Goal: Task Accomplishment & Management: Complete application form

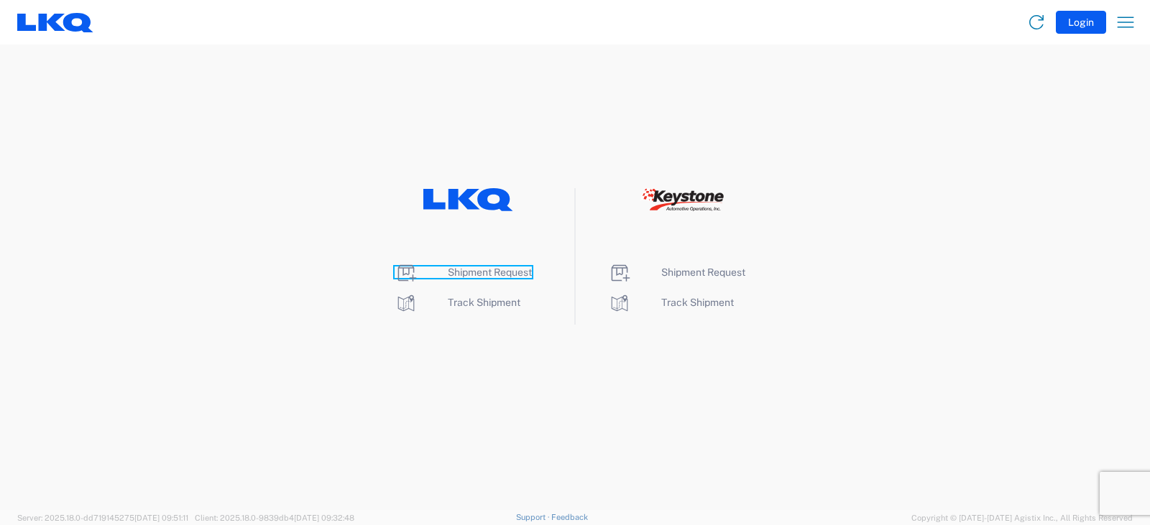
click at [496, 268] on span "Shipment Request" at bounding box center [490, 273] width 84 height 12
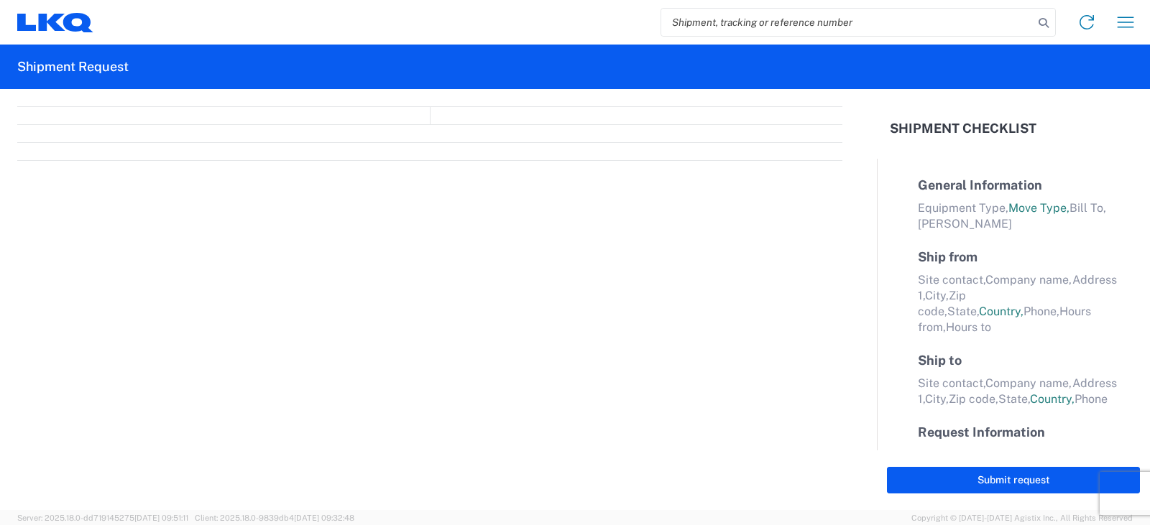
select select "FULL"
select select "LBS"
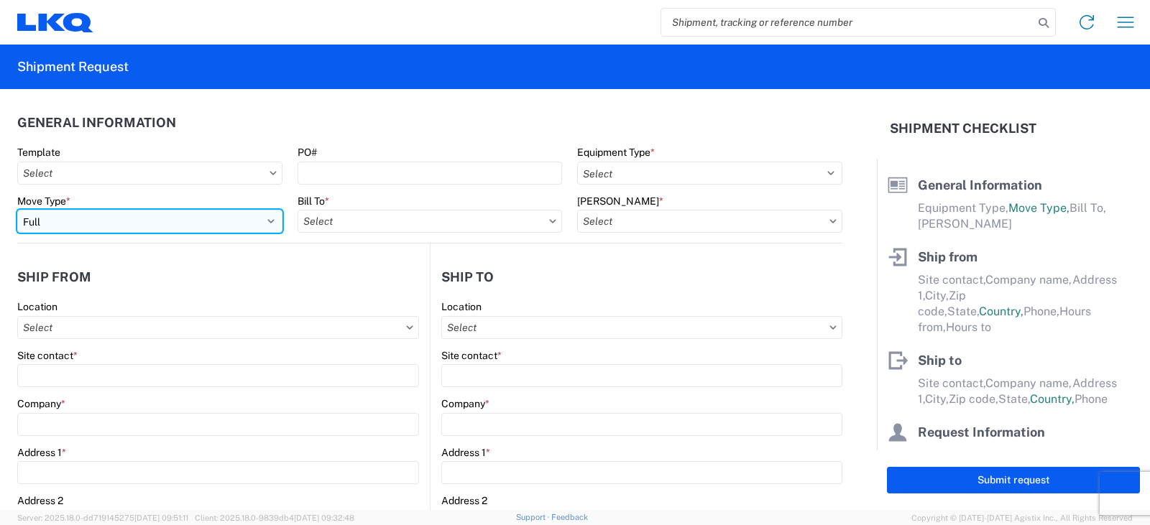
click at [80, 226] on select "Select Full Partial TL" at bounding box center [149, 221] width 265 height 23
select select "PARTIAL_TL"
click at [17, 210] on select "Select Full Partial TL" at bounding box center [149, 221] width 265 height 23
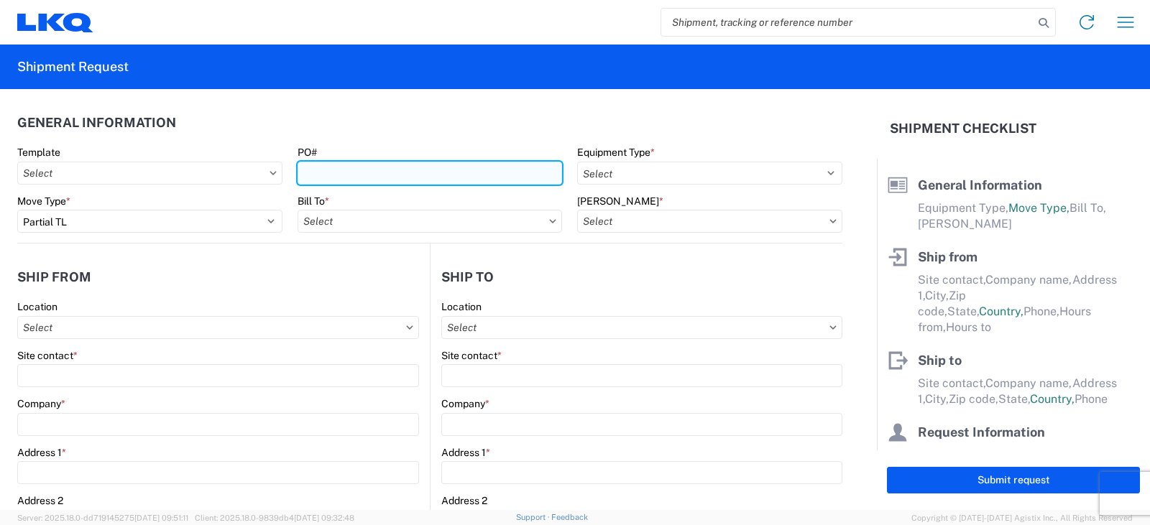
click at [318, 173] on input "PO#" at bounding box center [430, 173] width 265 height 23
type input "TRN#'S TH733509, TH734258"
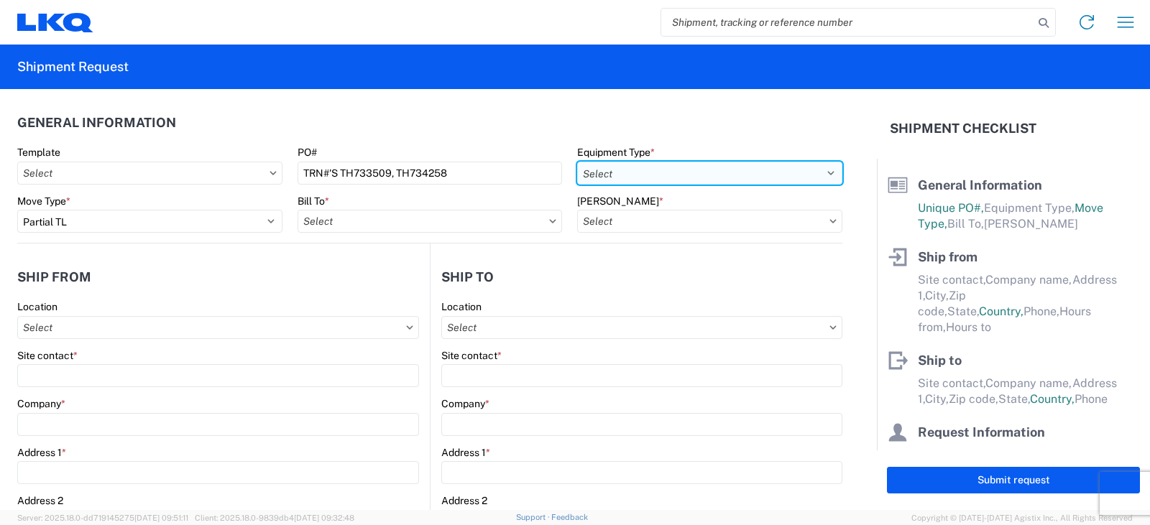
click at [618, 178] on select "Select 53’ Dry Van Flatbed Dropdeck (van) Lowboy (flatbed) Rail" at bounding box center [709, 173] width 265 height 23
select select "STDV"
click at [577, 162] on select "Select 53’ Dry Van Flatbed Dropdeck (van) Lowboy (flatbed) Rail" at bounding box center [709, 173] width 265 height 23
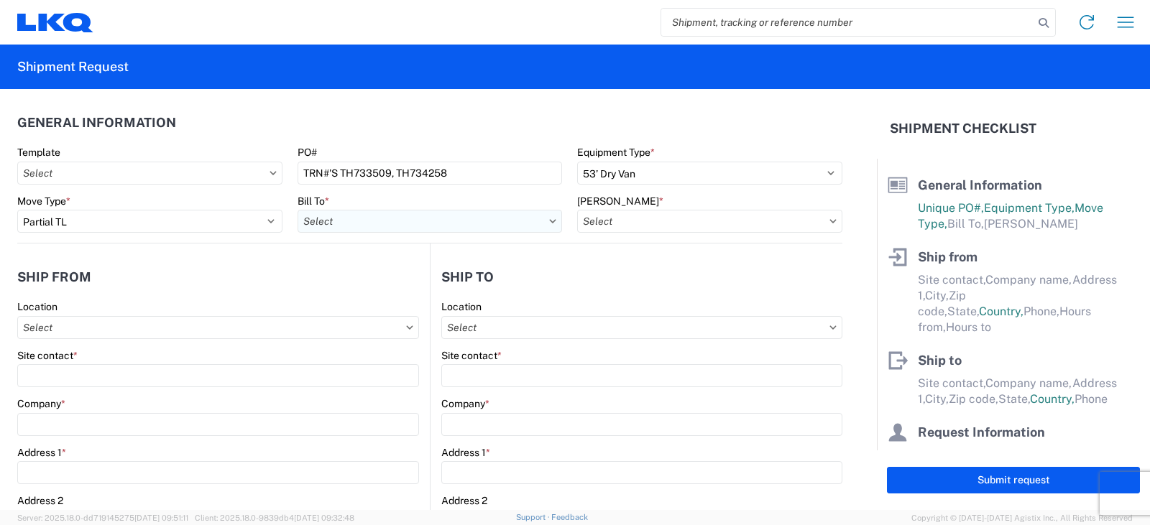
click at [361, 223] on input "Bill To *" at bounding box center [430, 221] width 265 height 23
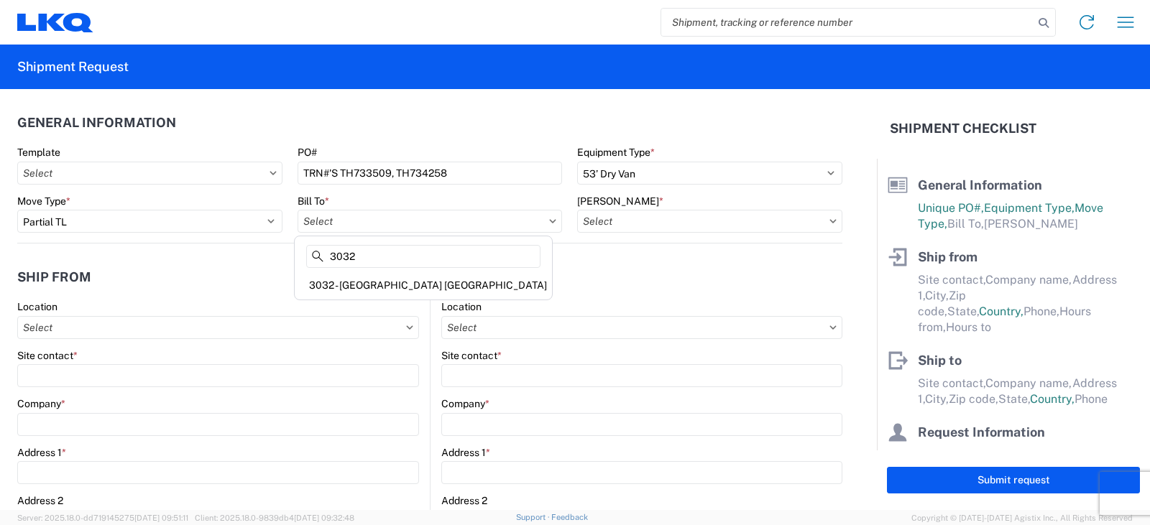
type input "3032"
drag, startPoint x: 367, startPoint y: 286, endPoint x: 378, endPoint y: 282, distance: 12.3
click at [367, 286] on div "3032 - [GEOGRAPHIC_DATA] [GEOGRAPHIC_DATA]" at bounding box center [424, 285] width 252 height 23
type input "3032 - [GEOGRAPHIC_DATA] [GEOGRAPHIC_DATA]"
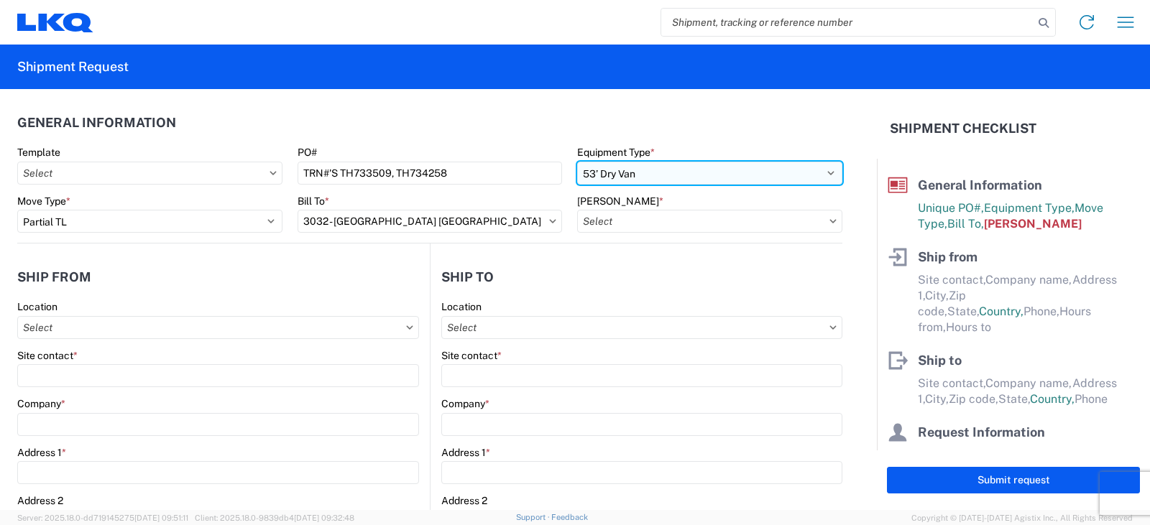
click at [655, 174] on select "Select 53’ Dry Van Flatbed Dropdeck (van) Lowboy (flatbed) Rail" at bounding box center [709, 173] width 265 height 23
click at [577, 162] on select "Select 53’ Dry Van Flatbed Dropdeck (van) Lowboy (flatbed) Rail" at bounding box center [709, 173] width 265 height 23
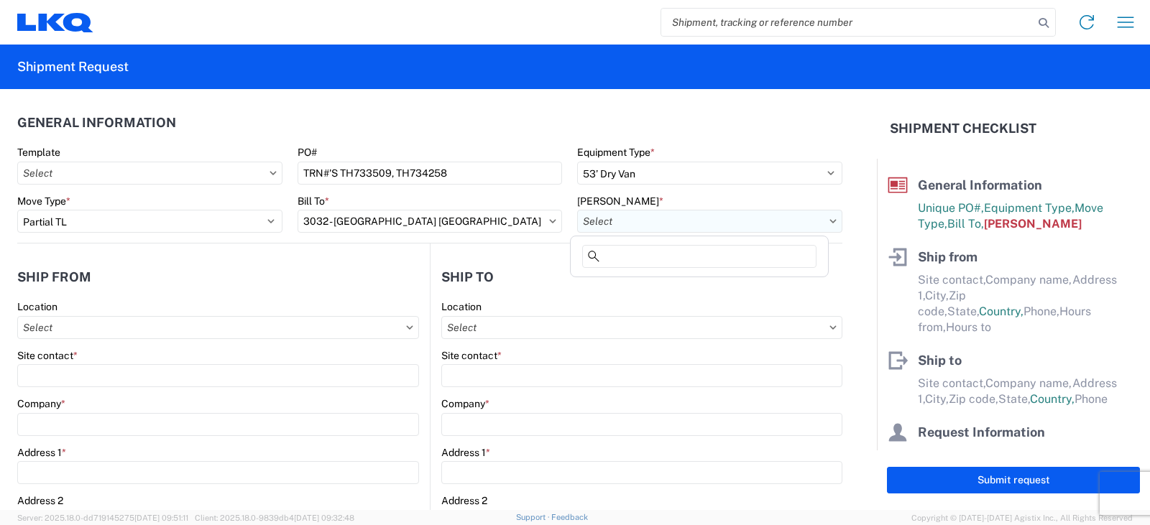
click at [601, 225] on input "[PERSON_NAME] *" at bounding box center [709, 221] width 265 height 23
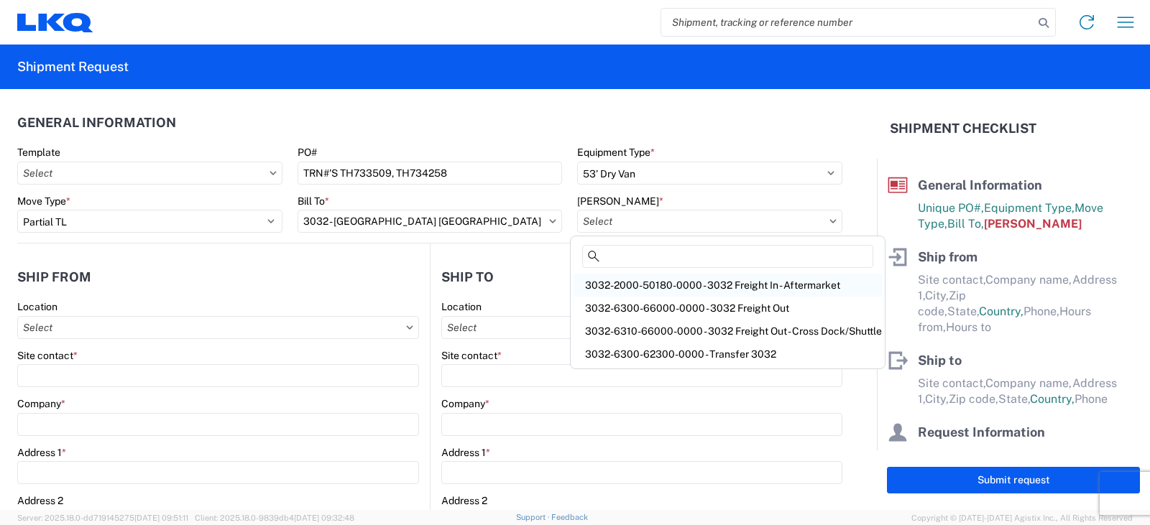
click at [635, 287] on div "3032-2000-50180-0000 - 3032 Freight In - Aftermarket" at bounding box center [728, 285] width 308 height 23
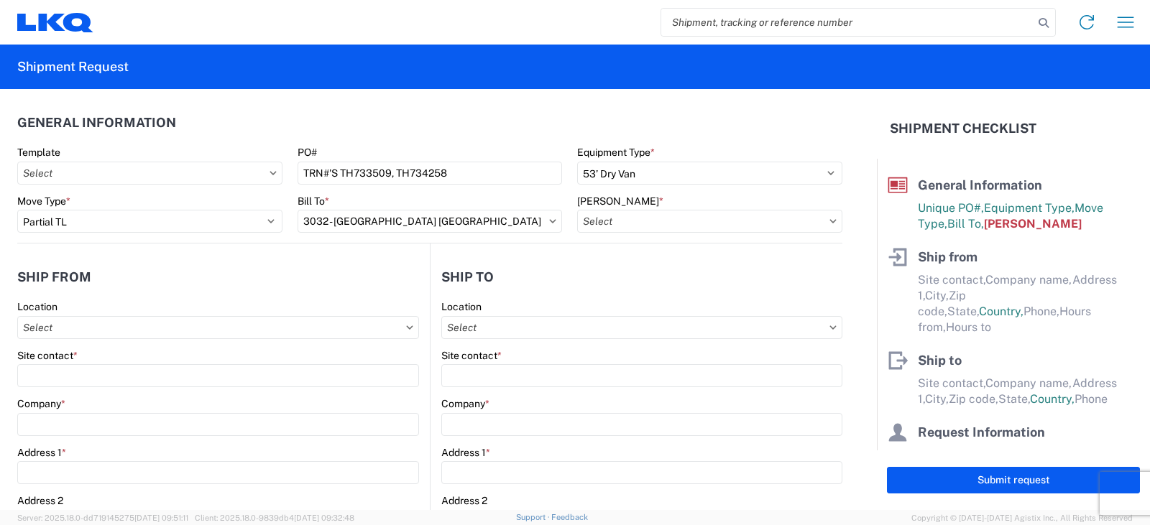
type input "3032-2000-50180-0000 - 3032 Freight In - Aftermarket"
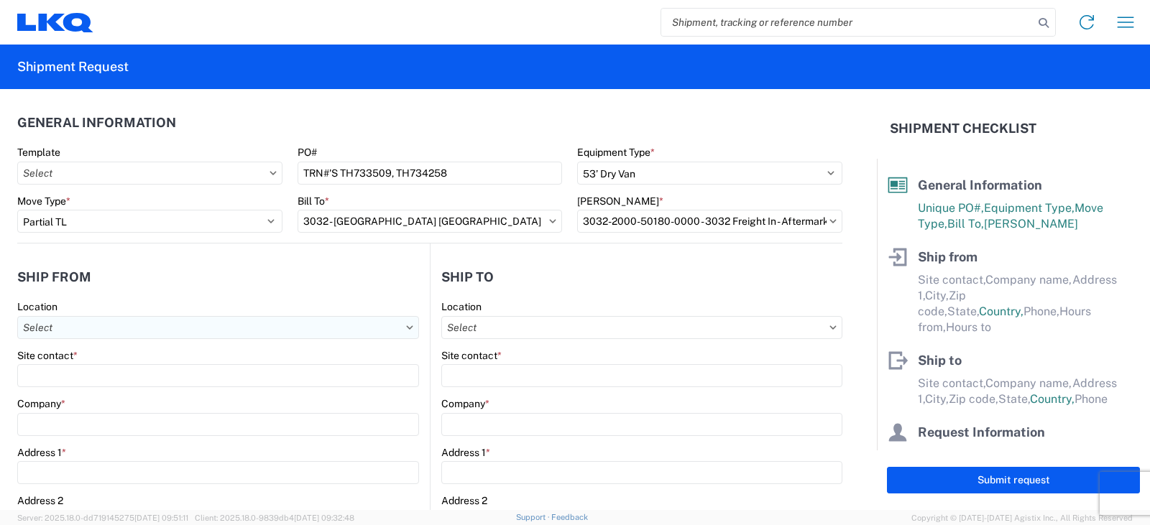
click at [44, 331] on input "Location" at bounding box center [218, 327] width 402 height 23
type input "3238"
click at [96, 392] on div "3238 - Huntington IDC" at bounding box center [147, 391] width 252 height 23
type input "3238 - Huntington IDC"
type input "LKQ Corporation"
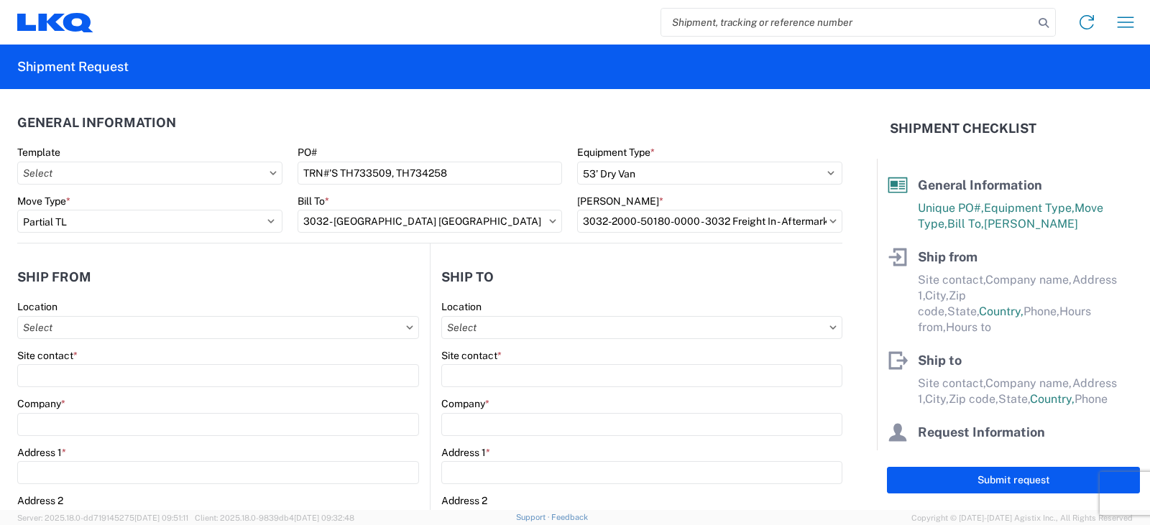
type input "[STREET_ADDRESS]"
type input "Huntington"
type input "46750"
select select "IN"
select select "US"
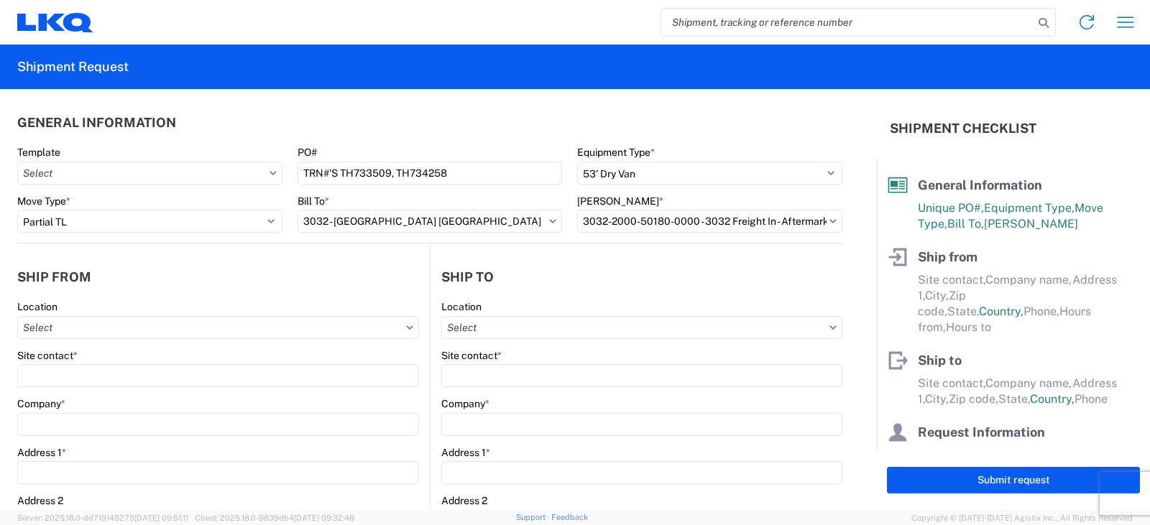
type input "07:00"
type input "17:00"
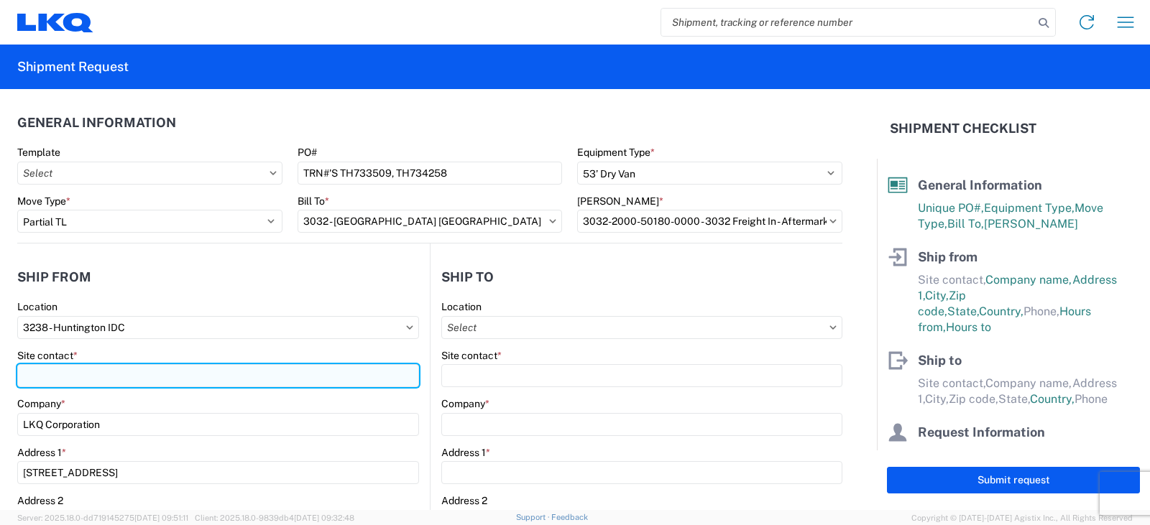
click at [34, 377] on input "Site contact *" at bounding box center [218, 375] width 402 height 23
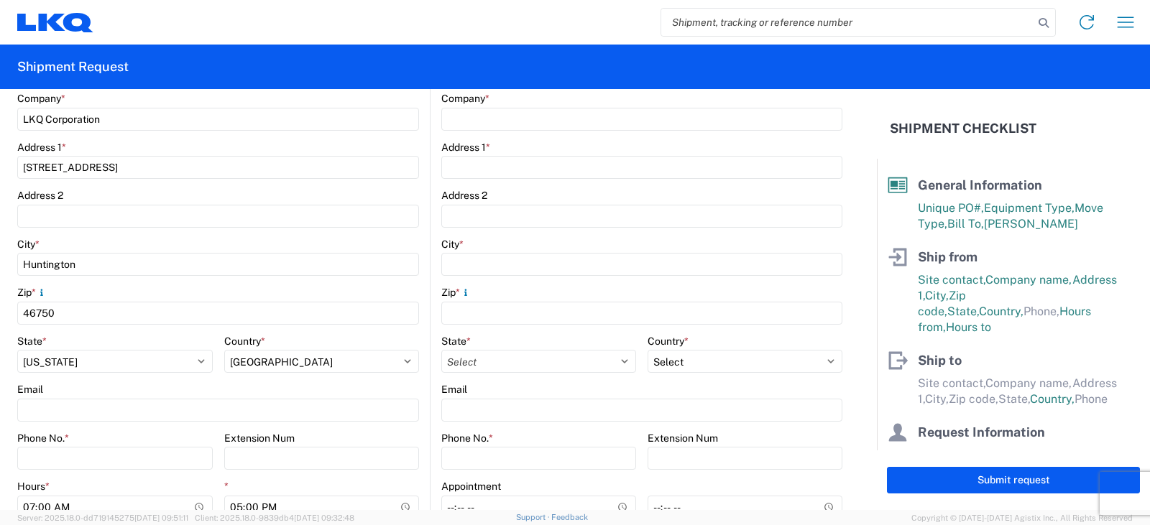
scroll to position [431, 0]
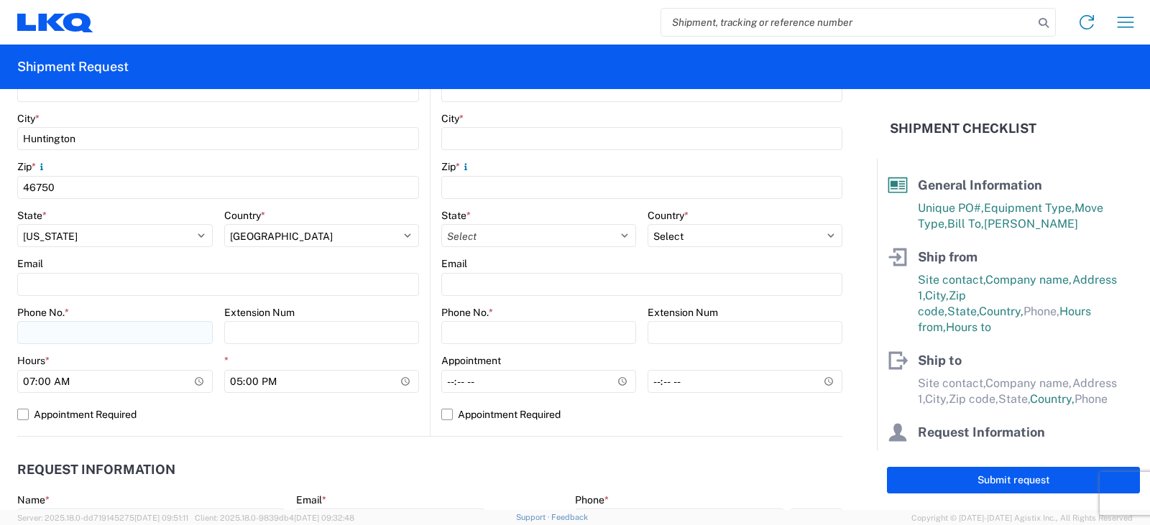
type input "[PERSON_NAME]"
click at [34, 328] on input "Phone No. *" at bounding box center [115, 332] width 196 height 23
type input "[PHONE_NUMBER]"
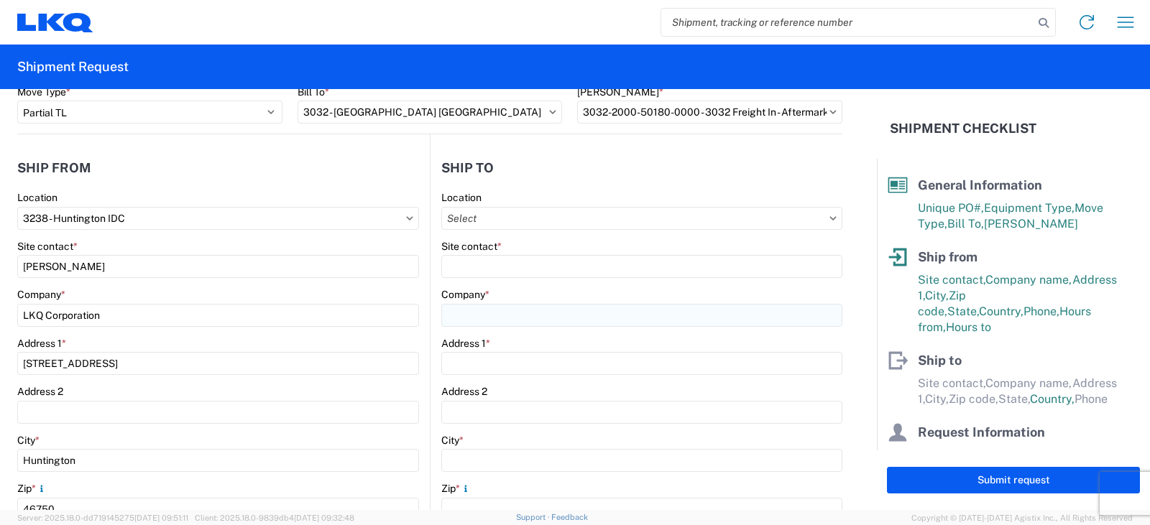
scroll to position [0, 0]
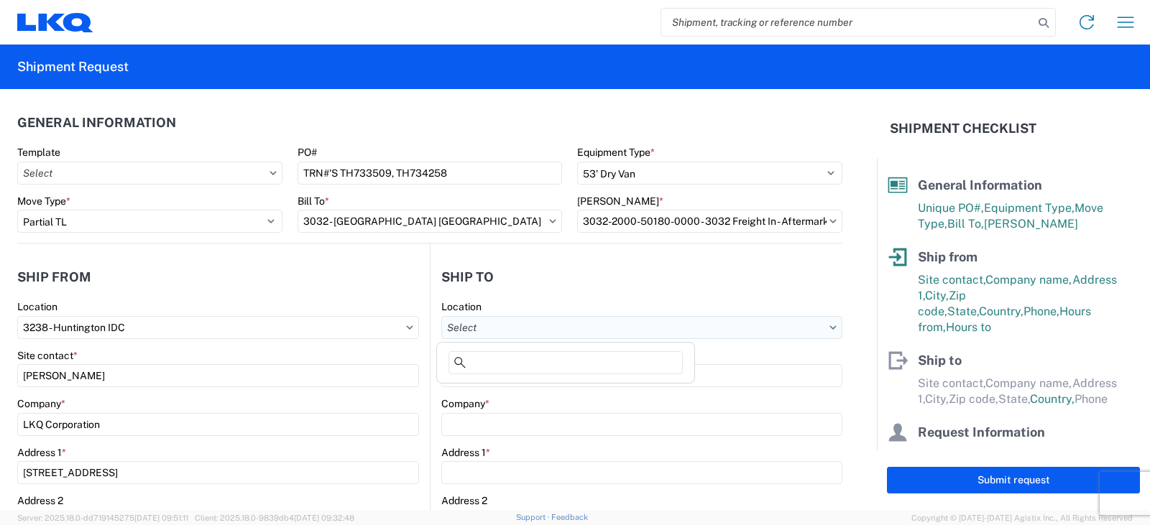
click at [459, 329] on input "Location" at bounding box center [641, 327] width 401 height 23
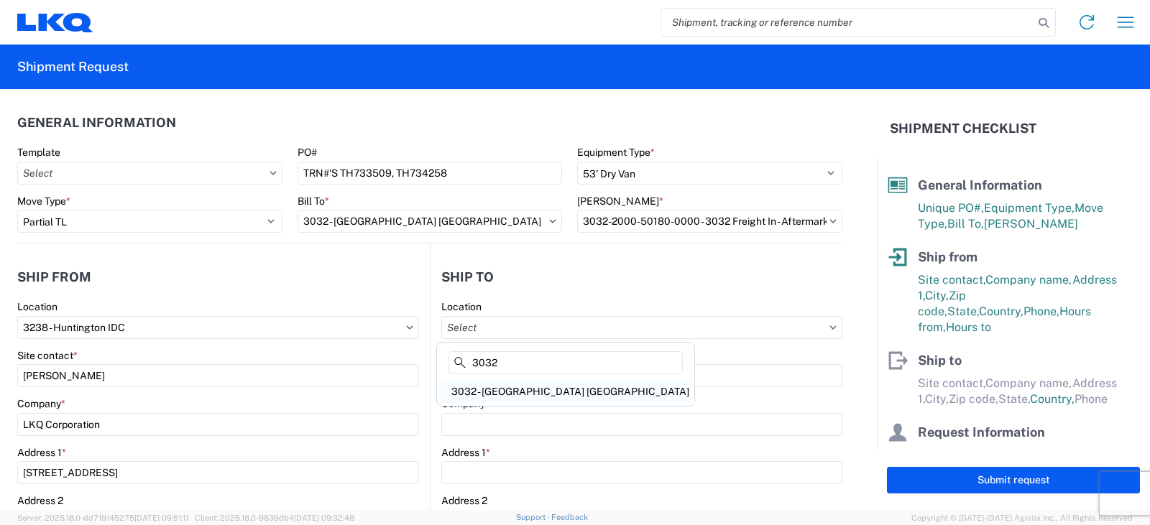
type input "3032"
click at [491, 392] on div "3032 - [GEOGRAPHIC_DATA] [GEOGRAPHIC_DATA]" at bounding box center [566, 391] width 252 height 23
type input "3032 - [GEOGRAPHIC_DATA] [GEOGRAPHIC_DATA]"
type input "LKQ Corporation"
type input "[STREET_ADDRESS]"
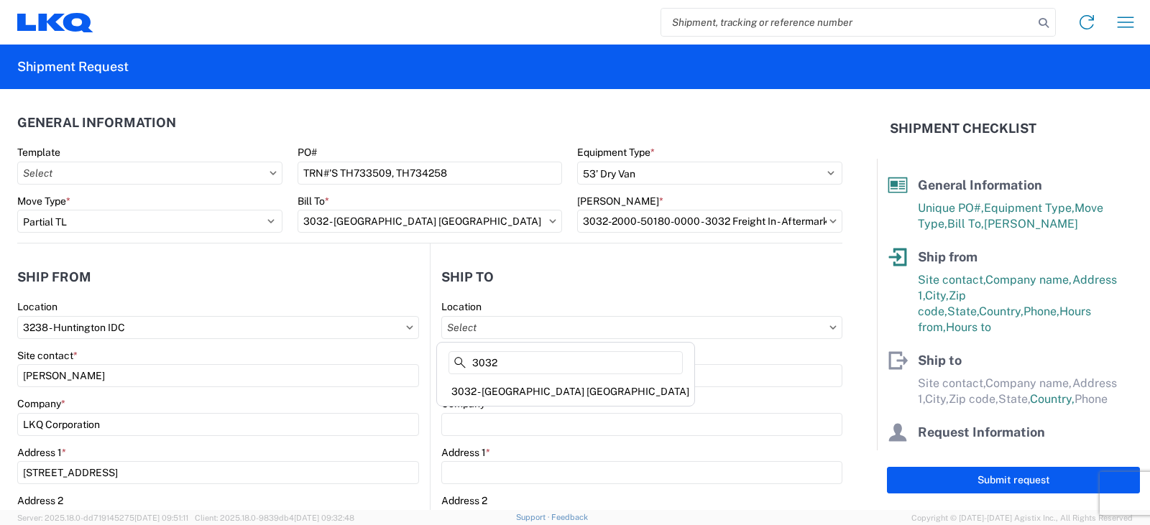
type input "[PERSON_NAME]"
type input "98390"
select select "US"
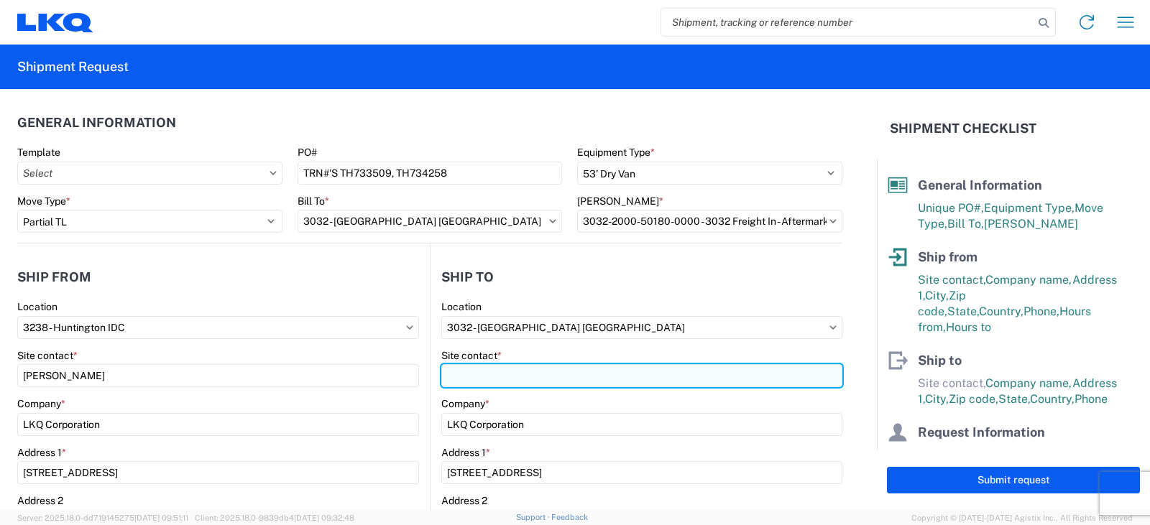
click at [454, 377] on input "Site contact *" at bounding box center [641, 375] width 401 height 23
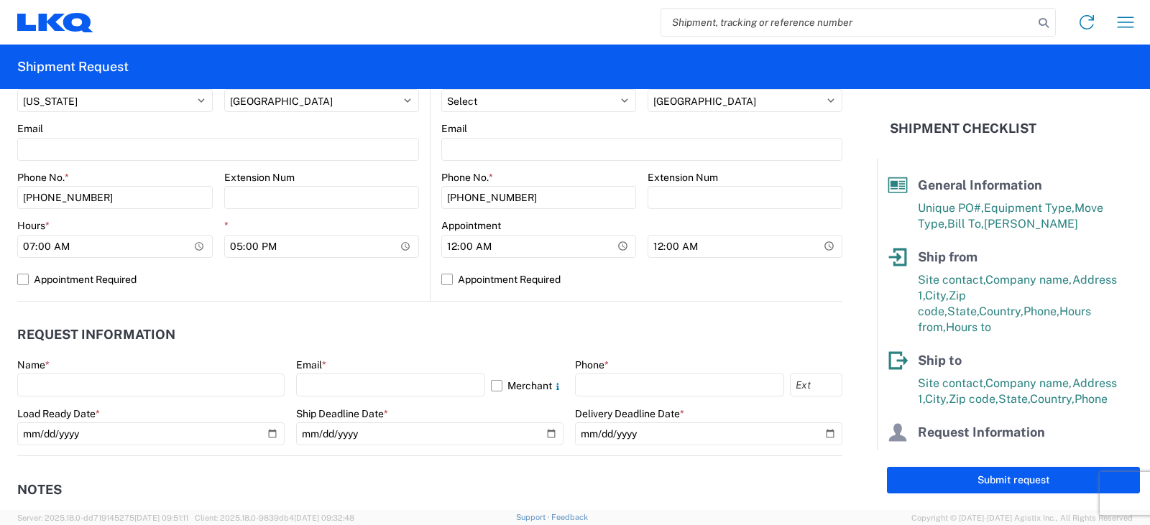
scroll to position [575, 0]
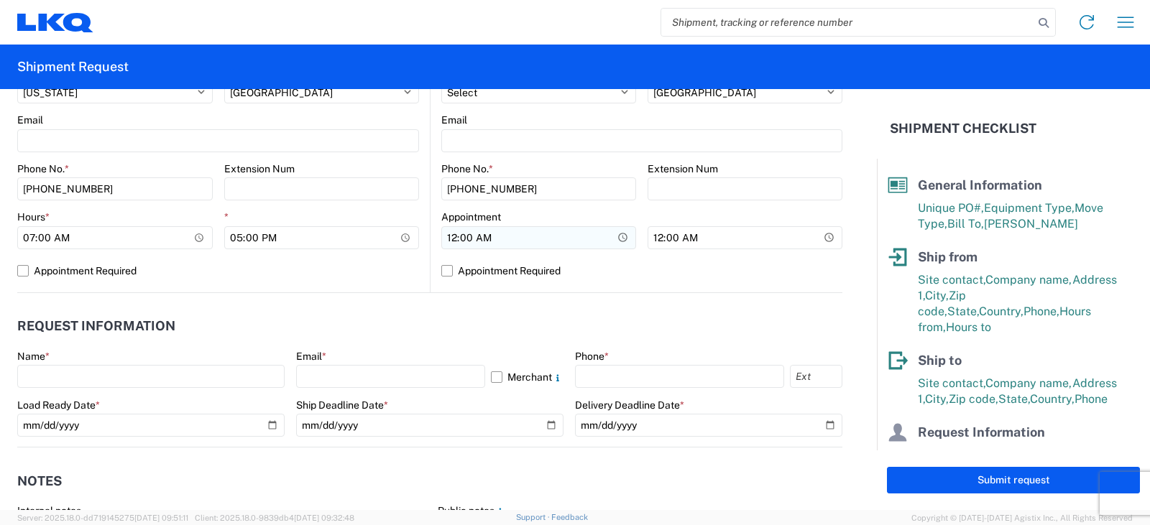
type input "SHIPPING/RECEIVING"
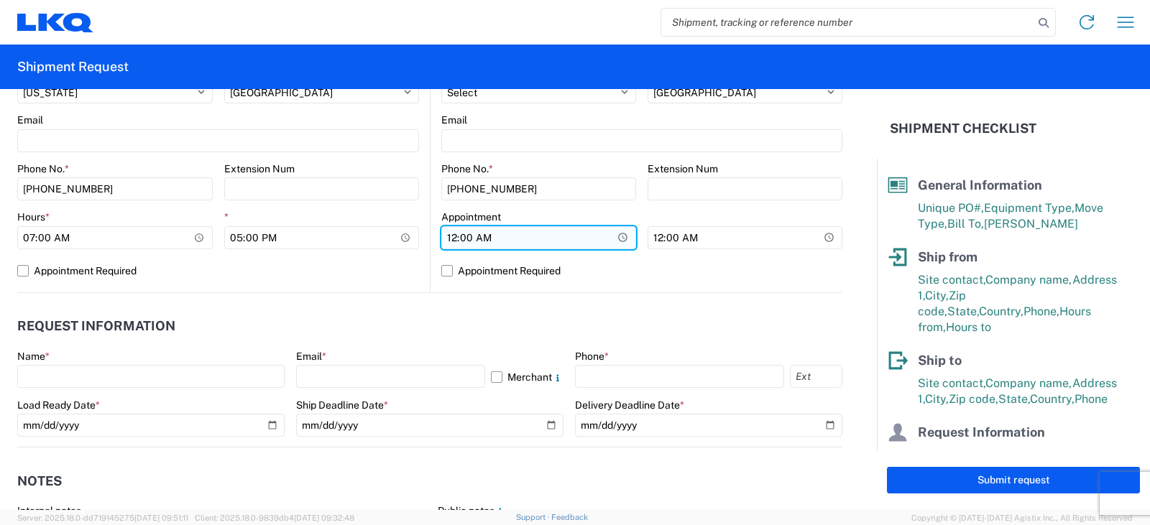
click at [446, 239] on input "00:00" at bounding box center [538, 237] width 195 height 23
type input "08:00"
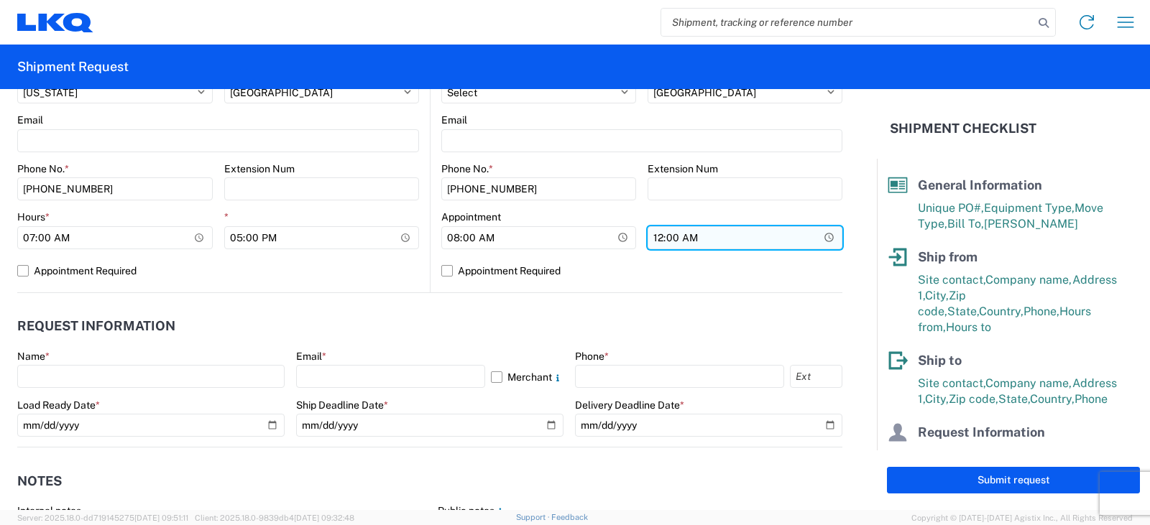
click at [651, 237] on input "00:00" at bounding box center [745, 237] width 195 height 23
type input "16:00"
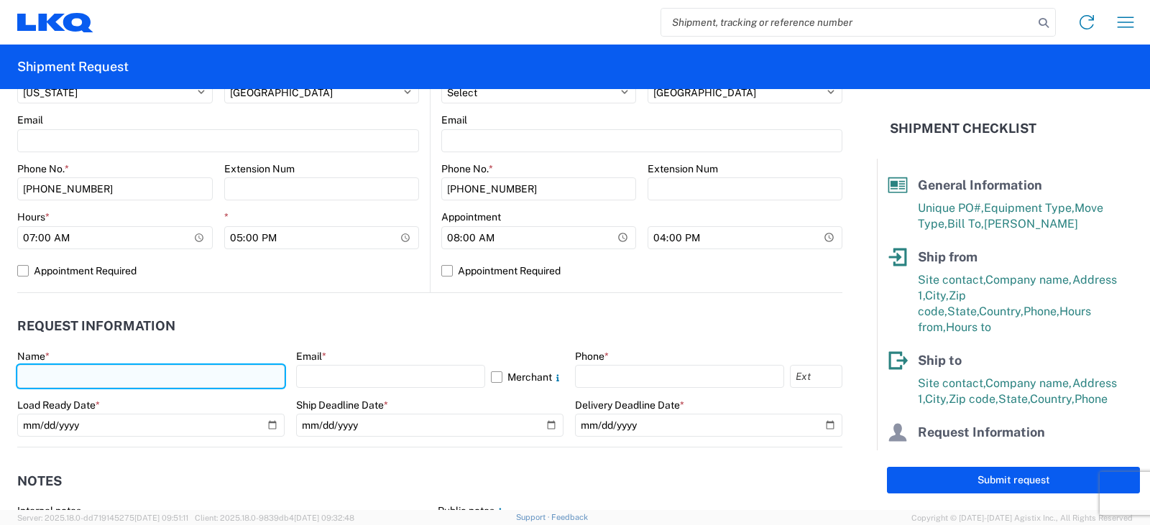
click at [66, 379] on input "text" at bounding box center [150, 376] width 267 height 23
type input "[PERSON_NAME]"
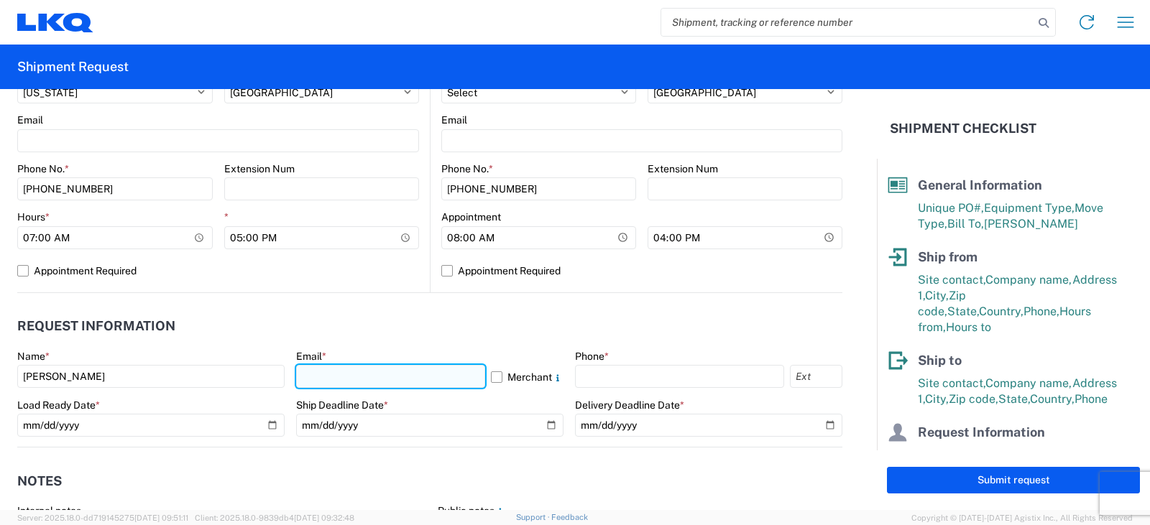
click at [356, 372] on input "text" at bounding box center [390, 376] width 189 height 23
type input "[EMAIL_ADDRESS][DOMAIN_NAME]"
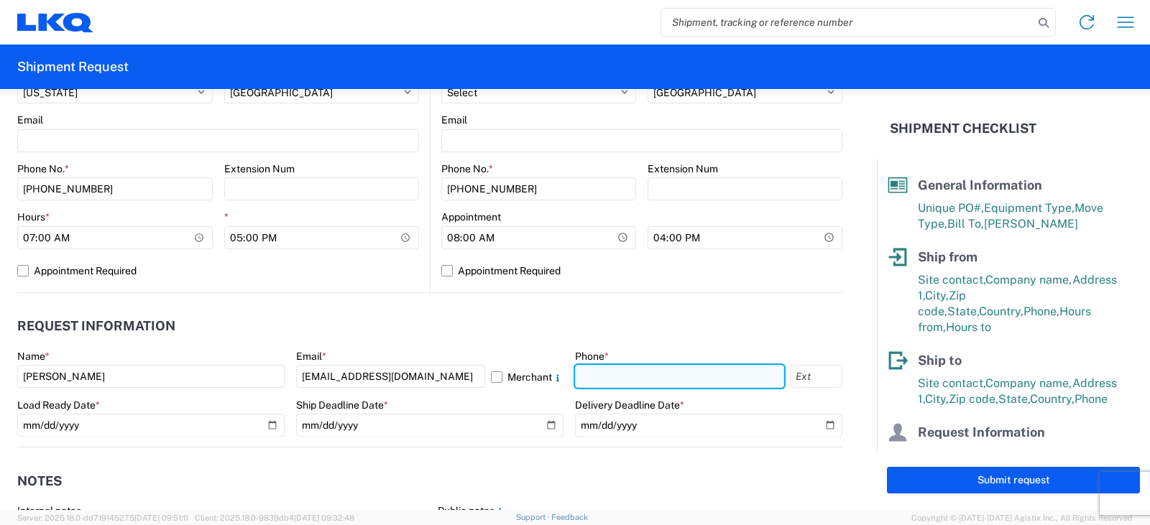
click at [585, 376] on input "text" at bounding box center [679, 376] width 209 height 23
type input "[PHONE_NUMBER]"
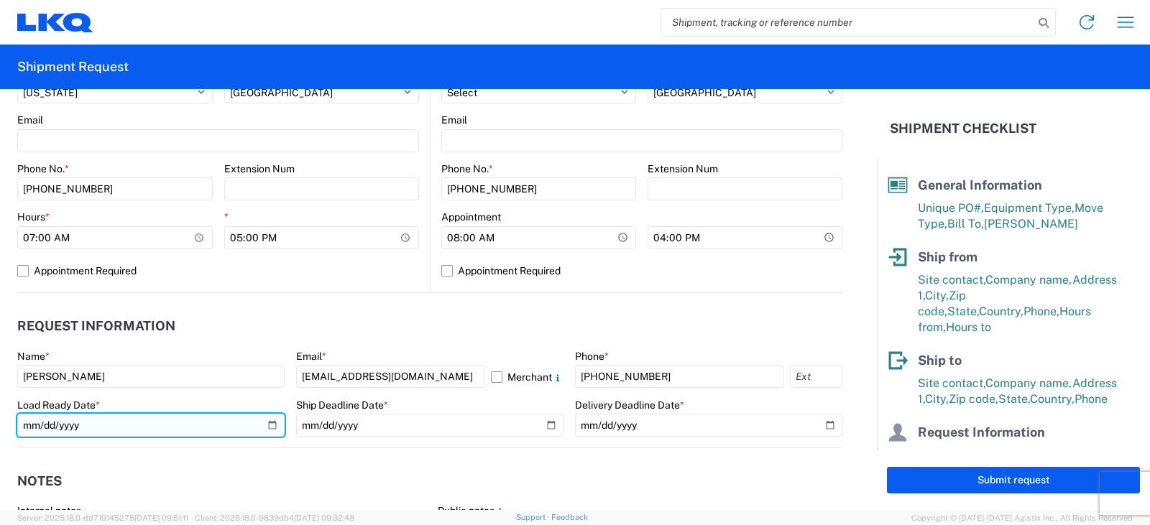
click at [271, 426] on input "date" at bounding box center [150, 425] width 267 height 23
type input "[DATE]"
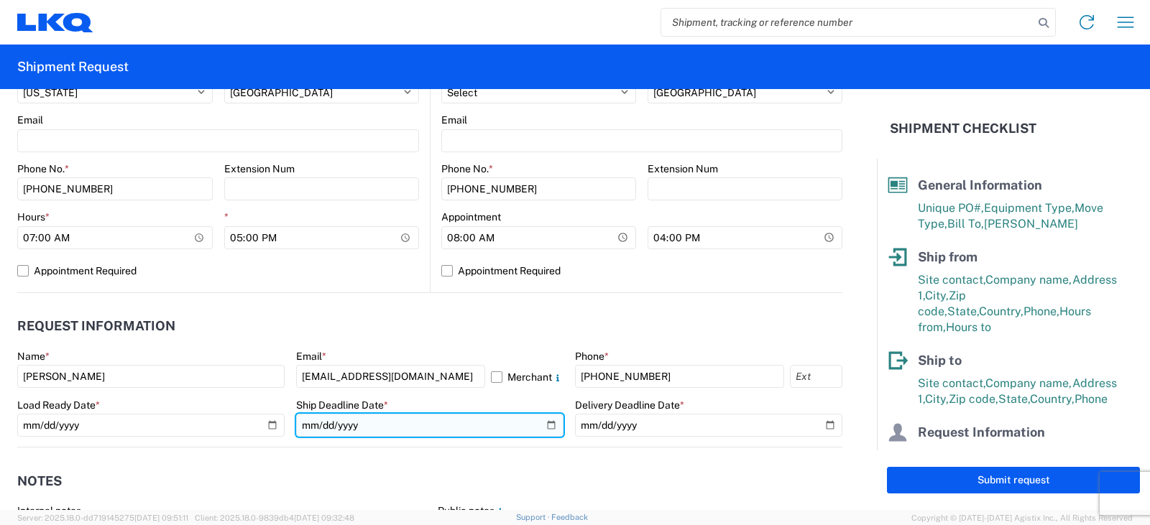
click at [545, 421] on input "date" at bounding box center [429, 425] width 267 height 23
type input "[DATE]"
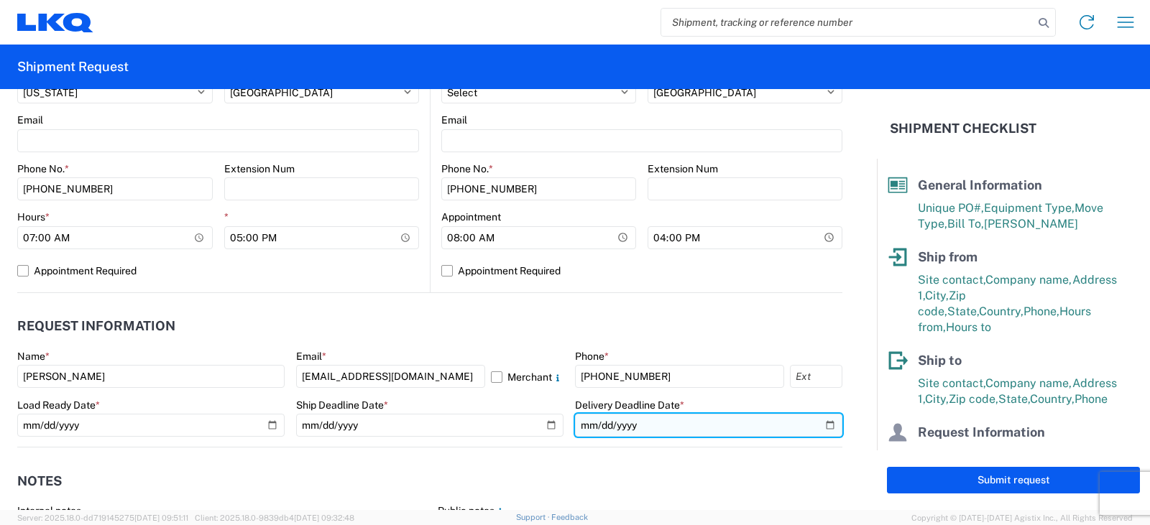
click at [819, 423] on input "date" at bounding box center [708, 425] width 267 height 23
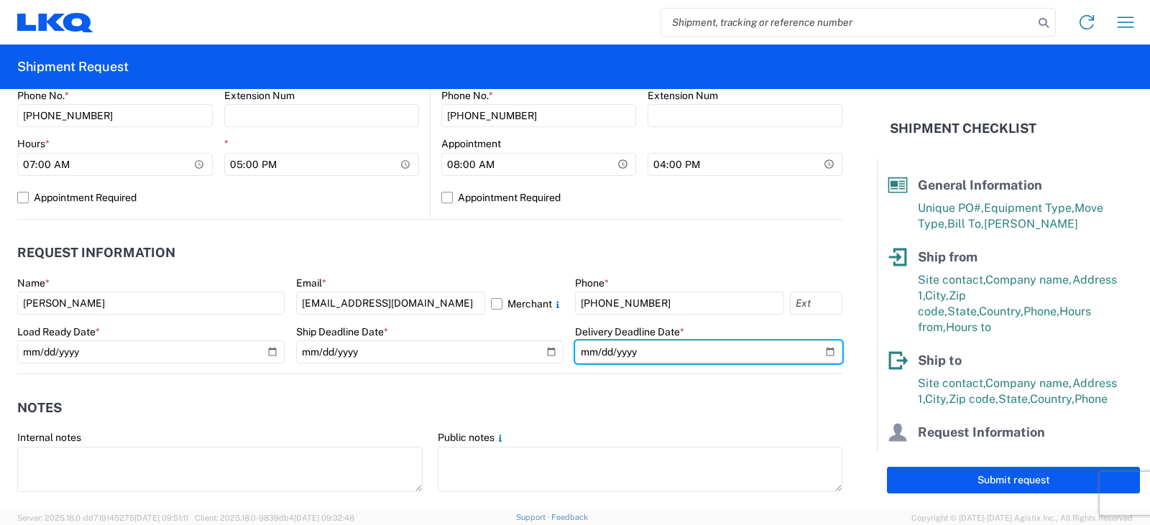
scroll to position [647, 0]
click at [817, 351] on input "date" at bounding box center [708, 353] width 267 height 23
type input "[DATE]"
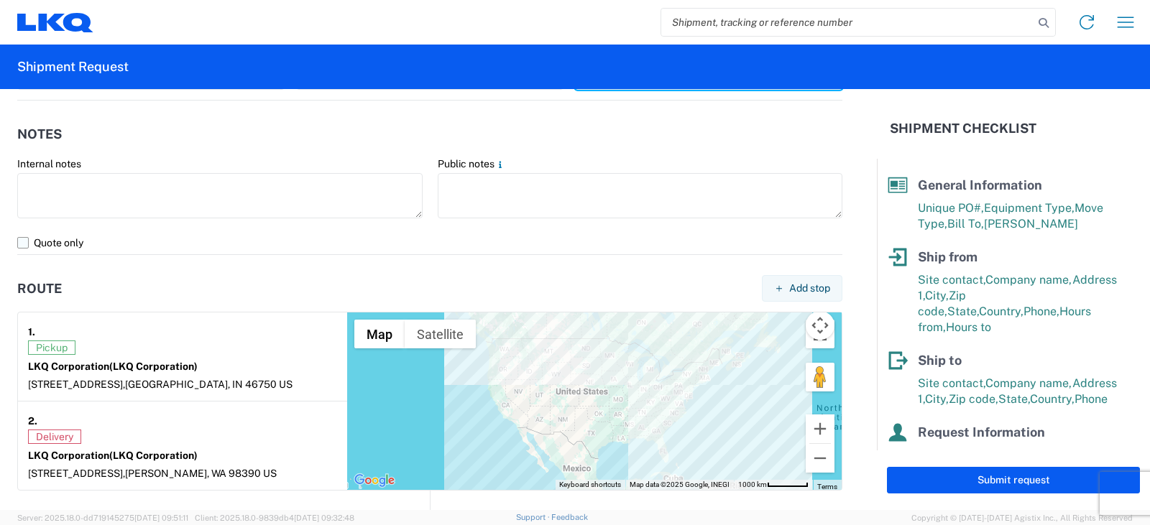
scroll to position [863, 0]
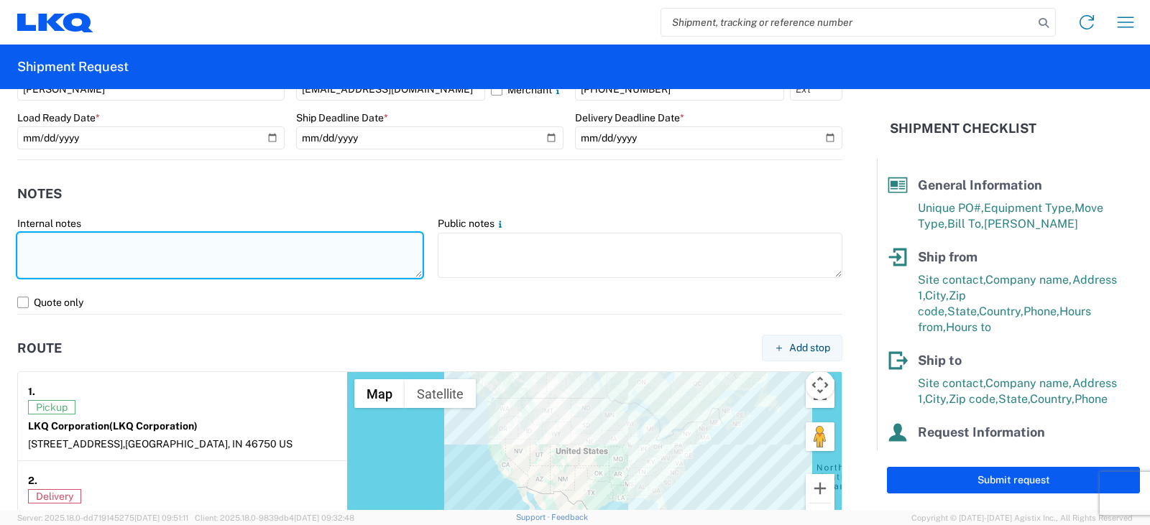
click at [34, 238] on textarea at bounding box center [219, 255] width 405 height 45
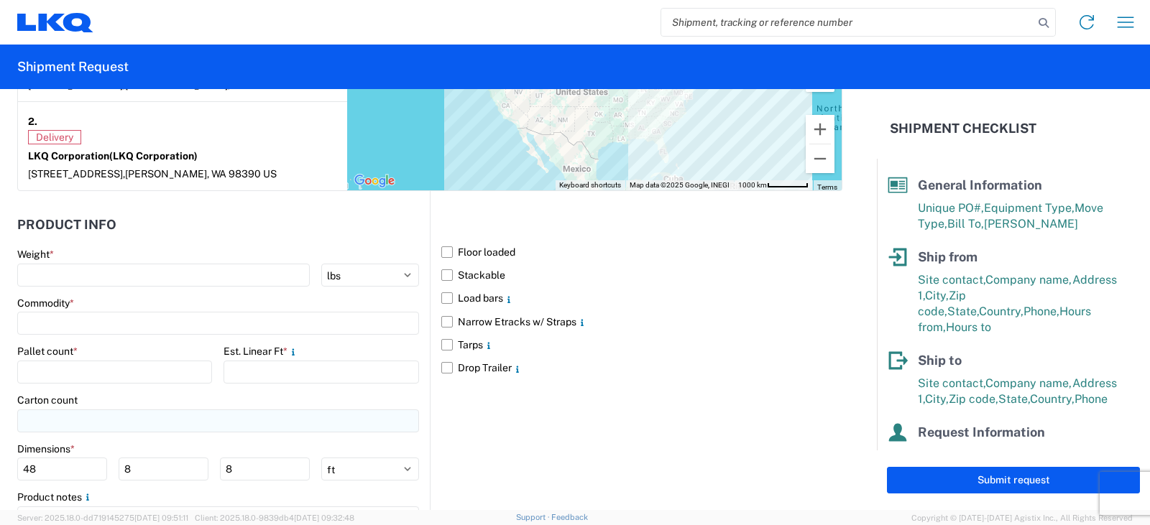
scroll to position [1294, 0]
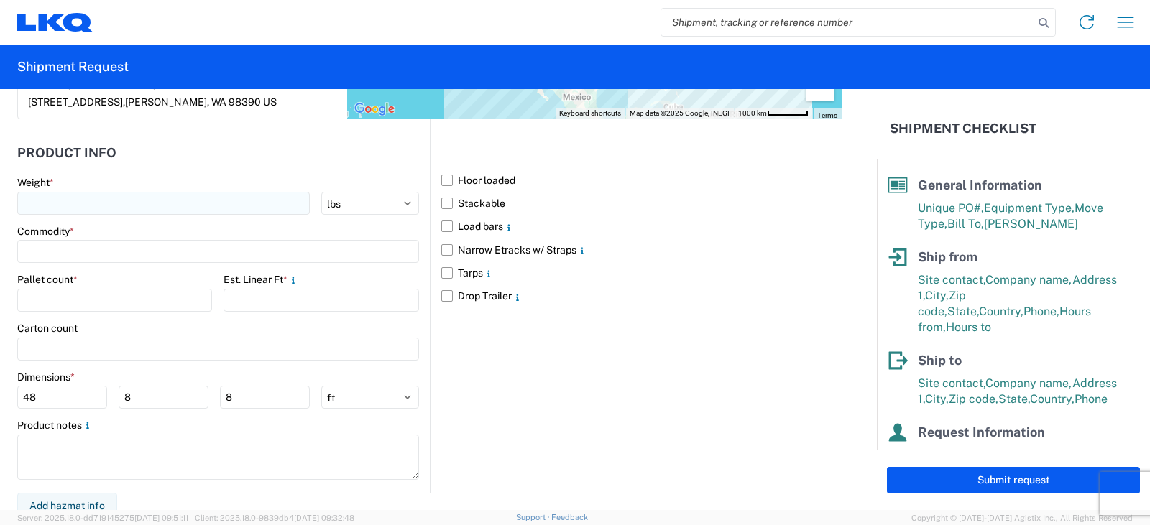
type textarea "THIS IS AN LTL LOAD OVER $1400."
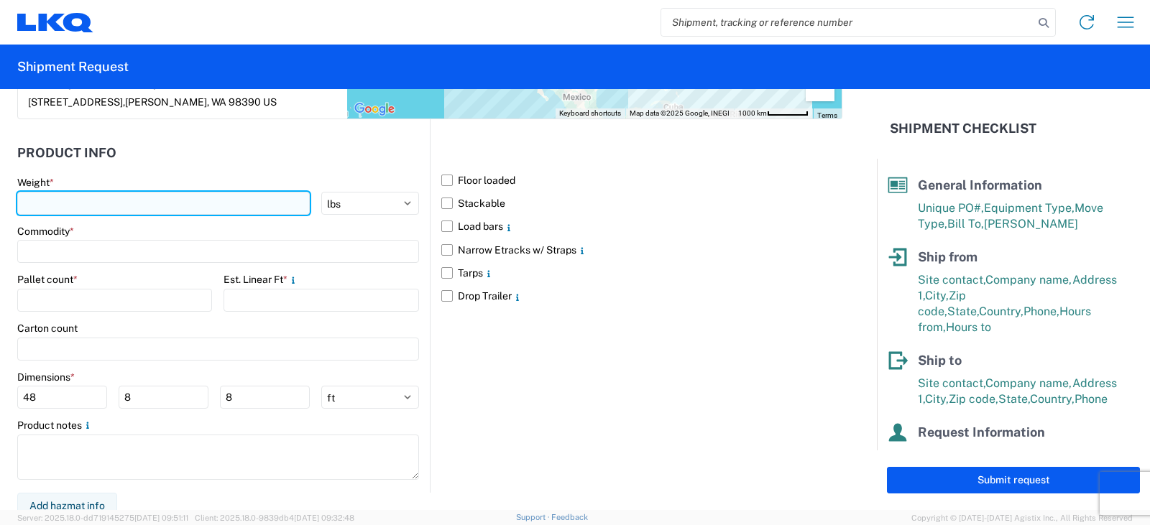
click at [51, 200] on input "number" at bounding box center [163, 203] width 293 height 23
type input "4840"
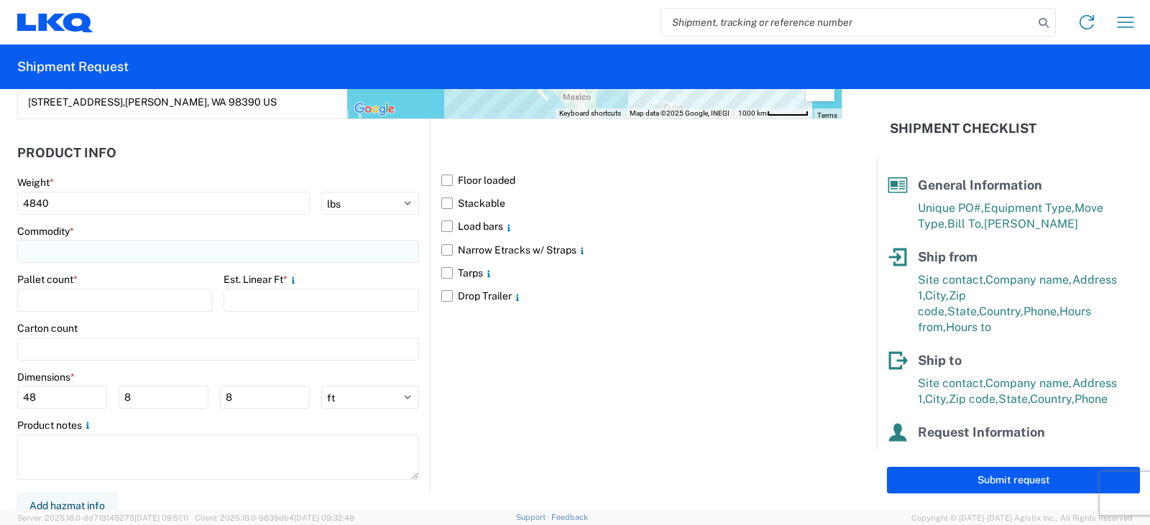
click at [42, 256] on input at bounding box center [218, 251] width 402 height 23
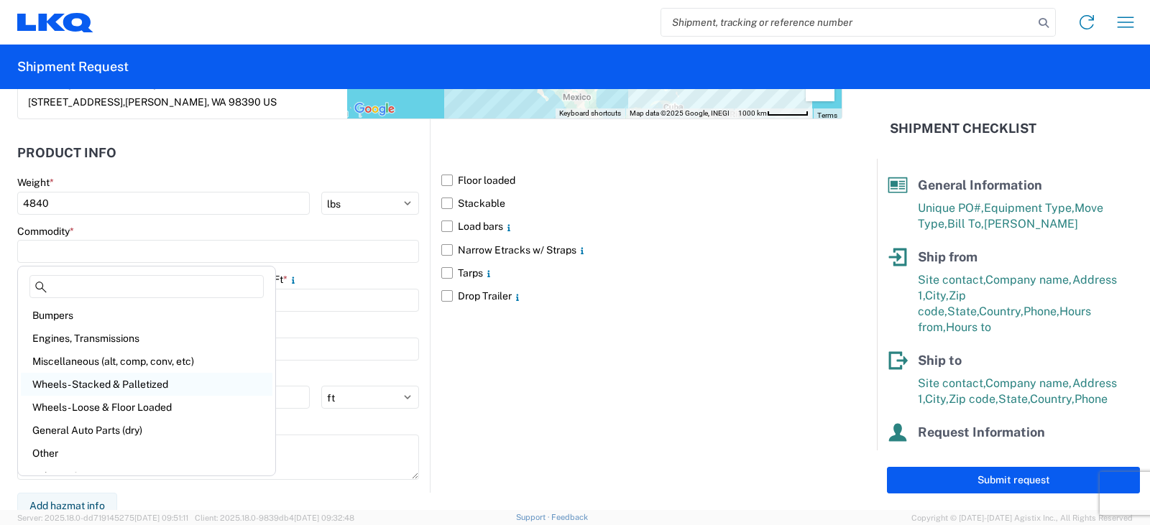
click at [66, 386] on div "Wheels - Stacked & Palletized" at bounding box center [147, 384] width 252 height 23
type input "Wheels - Stacked & Palletized"
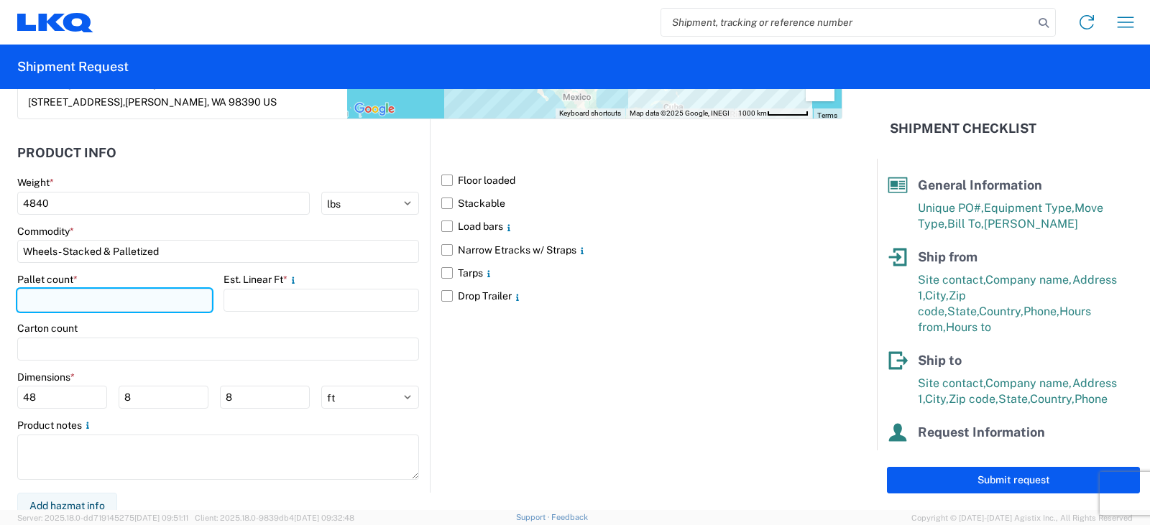
click at [35, 302] on input "number" at bounding box center [114, 300] width 195 height 23
type input "6"
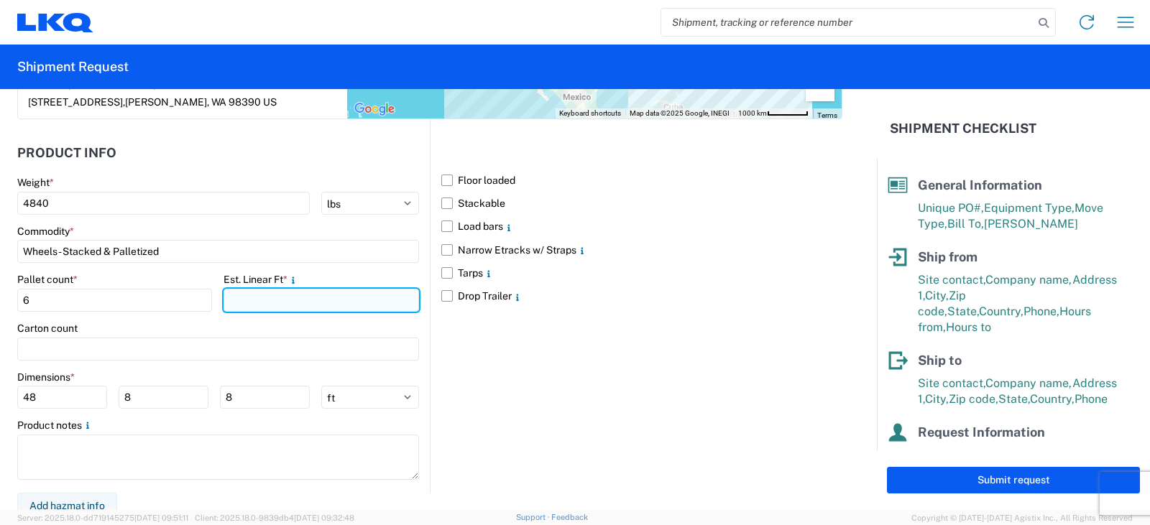
click at [243, 297] on input "number" at bounding box center [321, 300] width 195 height 23
type input "12"
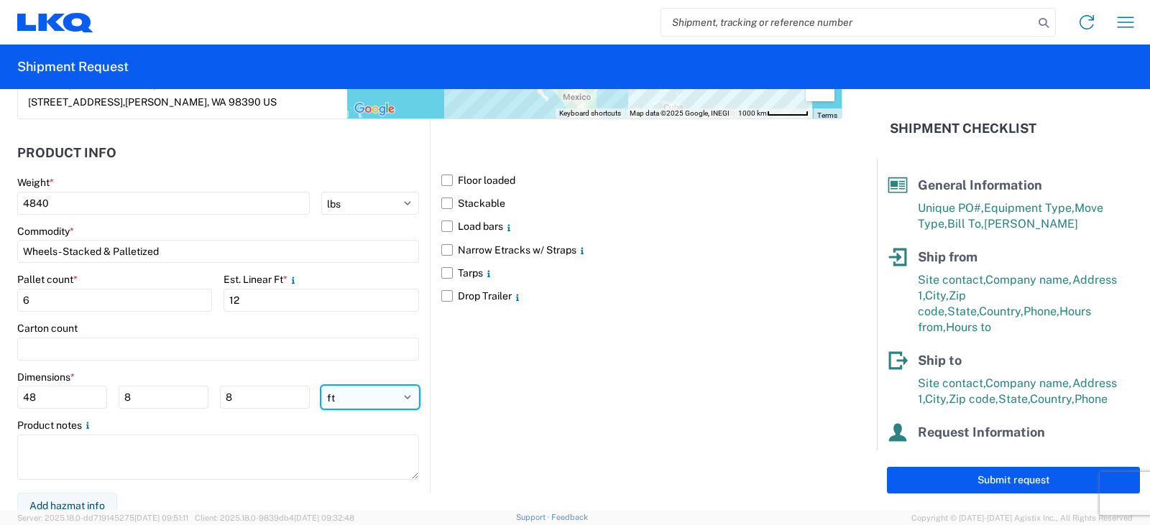
click at [402, 395] on select "ft in cm" at bounding box center [370, 397] width 98 height 23
select select "IN"
click at [321, 386] on select "ft in cm" at bounding box center [370, 397] width 98 height 23
type input "576"
type input "96"
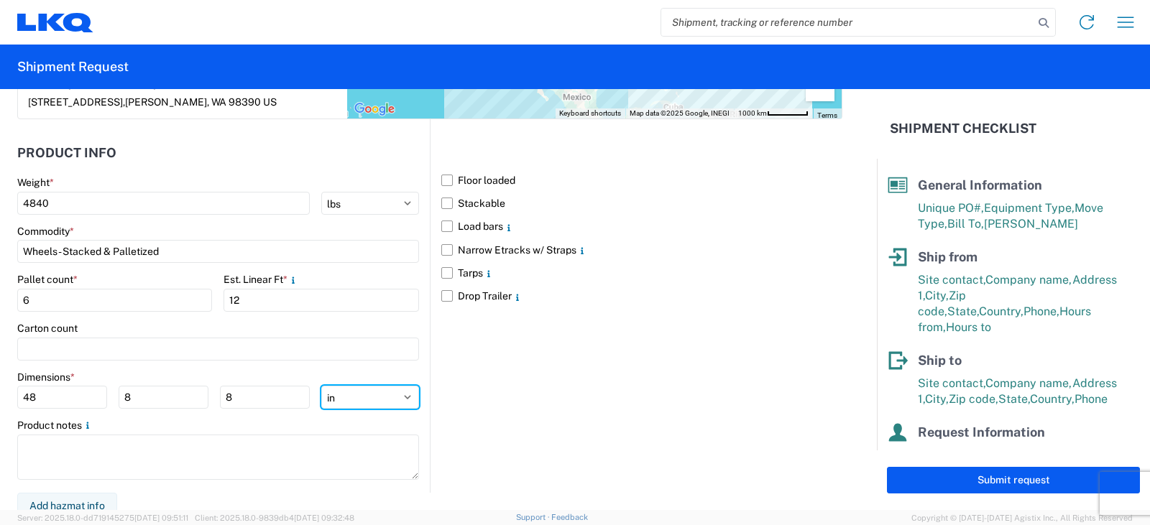
type input "96"
drag, startPoint x: 50, startPoint y: 396, endPoint x: 0, endPoint y: 403, distance: 50.0
click at [0, 403] on form "General Information Template PO# TRN#'S TH733509, TH734258 Equipment Type * Sel…" at bounding box center [438, 299] width 877 height 421
type input "48"
type input "42"
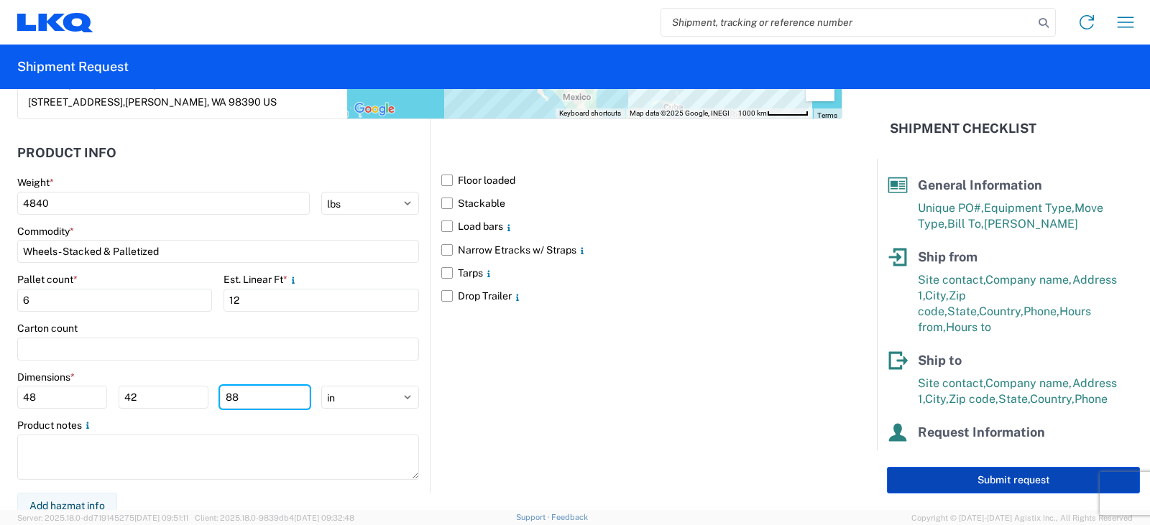
type input "88"
click at [980, 477] on button "Submit request" at bounding box center [1013, 480] width 253 height 27
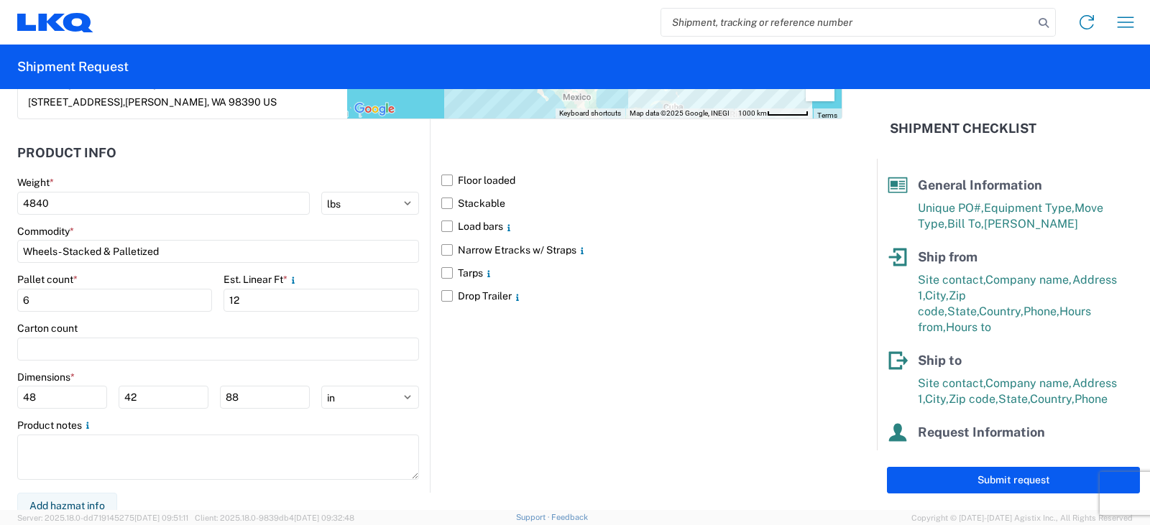
select select "IN"
select select "US"
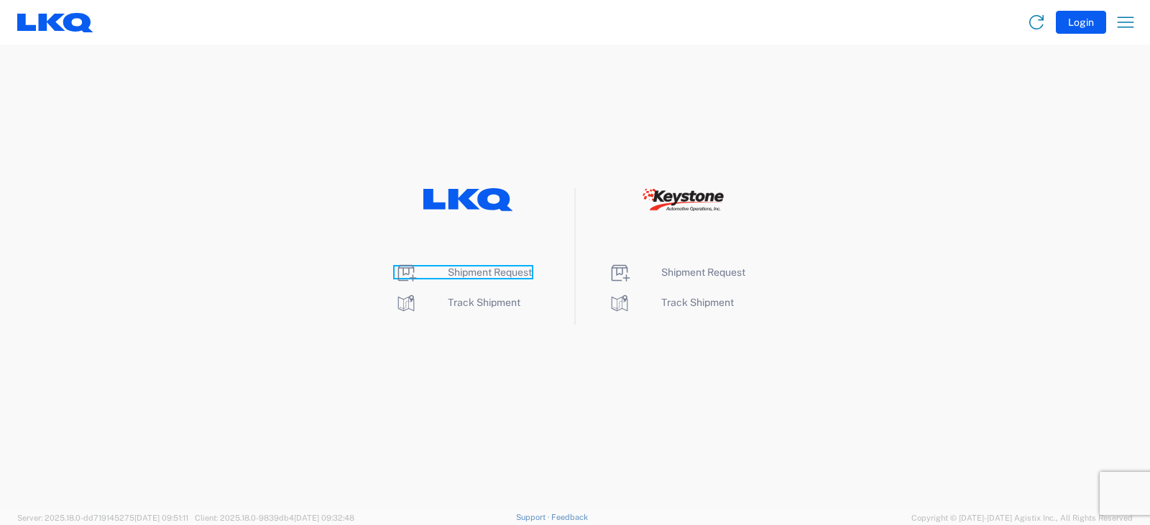
click at [476, 273] on span "Shipment Request" at bounding box center [490, 273] width 84 height 12
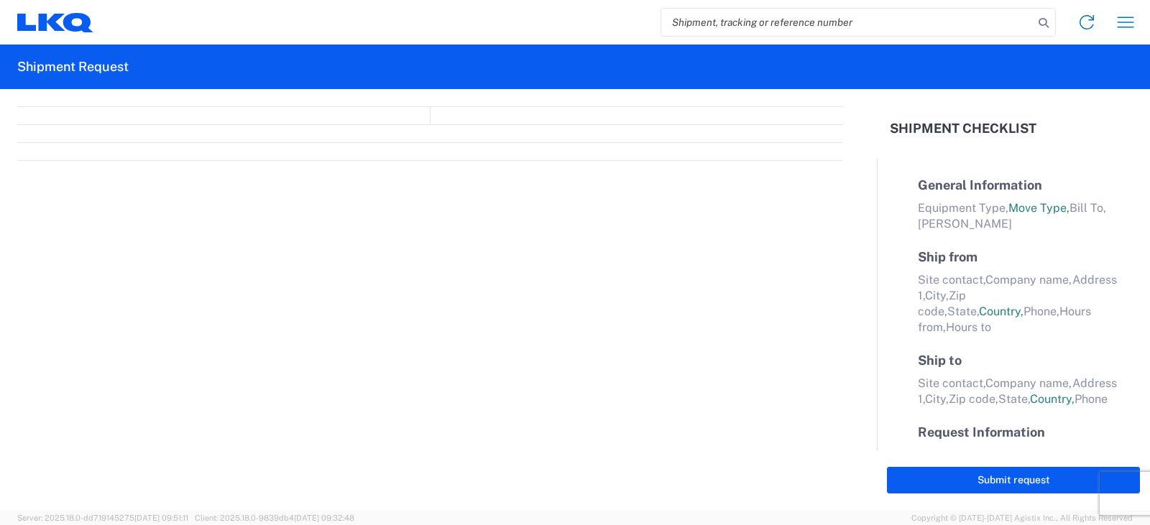
select select "FULL"
select select "LBS"
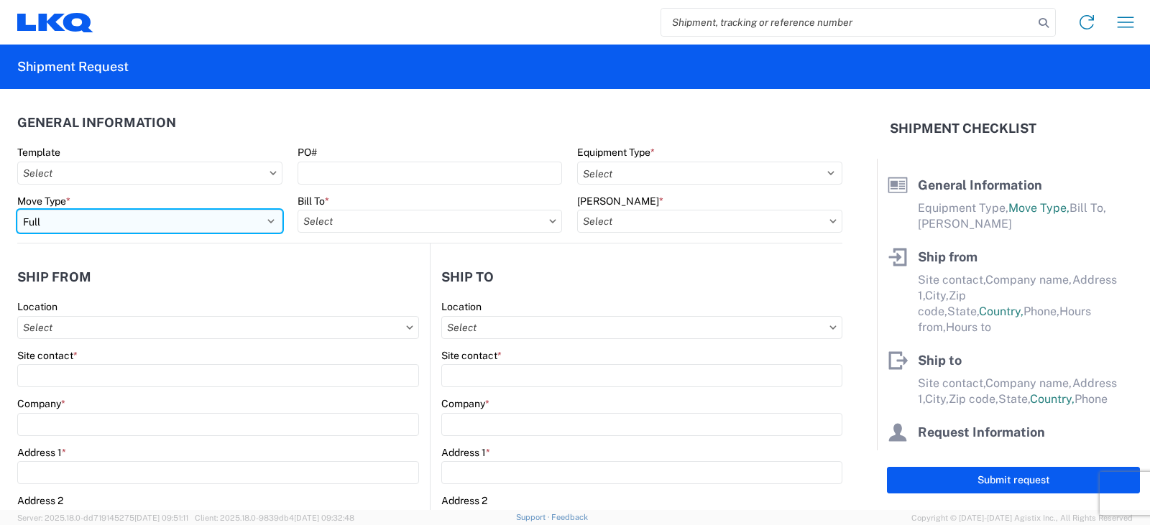
click at [80, 219] on select "Select Full Partial TL" at bounding box center [149, 221] width 265 height 23
select select "PARTIAL_TL"
click at [17, 210] on select "Select Full Partial TL" at bounding box center [149, 221] width 265 height 23
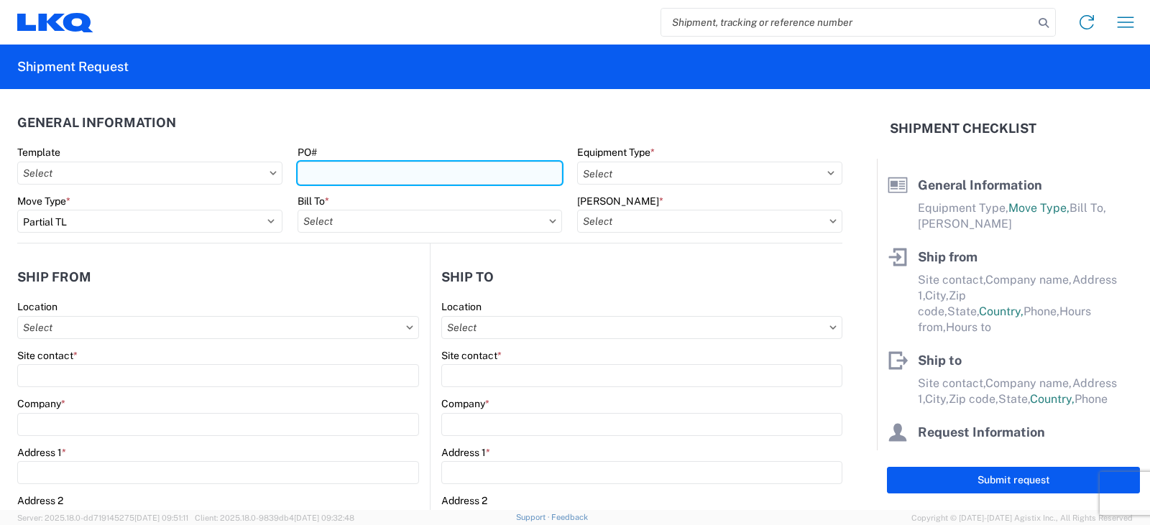
click at [318, 175] on input "PO#" at bounding box center [430, 173] width 265 height 23
type input "t"
type input "TRN#'S TH733485, TH734263"
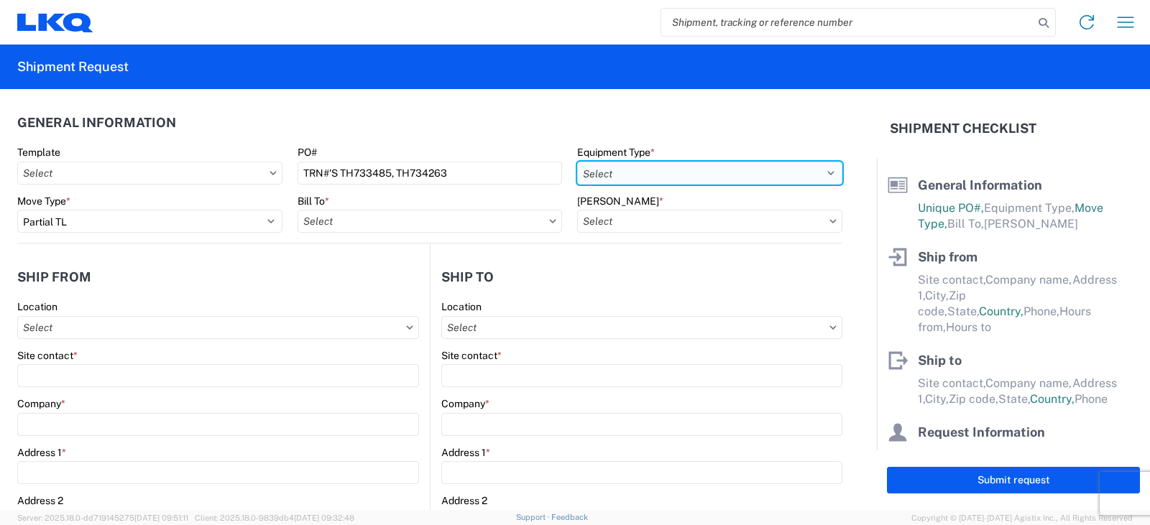
click at [661, 174] on select "Select 53’ Dry Van Flatbed Dropdeck (van) Lowboy (flatbed) Rail" at bounding box center [709, 173] width 265 height 23
select select "STDV"
click at [577, 162] on select "Select 53’ Dry Van Flatbed Dropdeck (van) Lowboy (flatbed) Rail" at bounding box center [709, 173] width 265 height 23
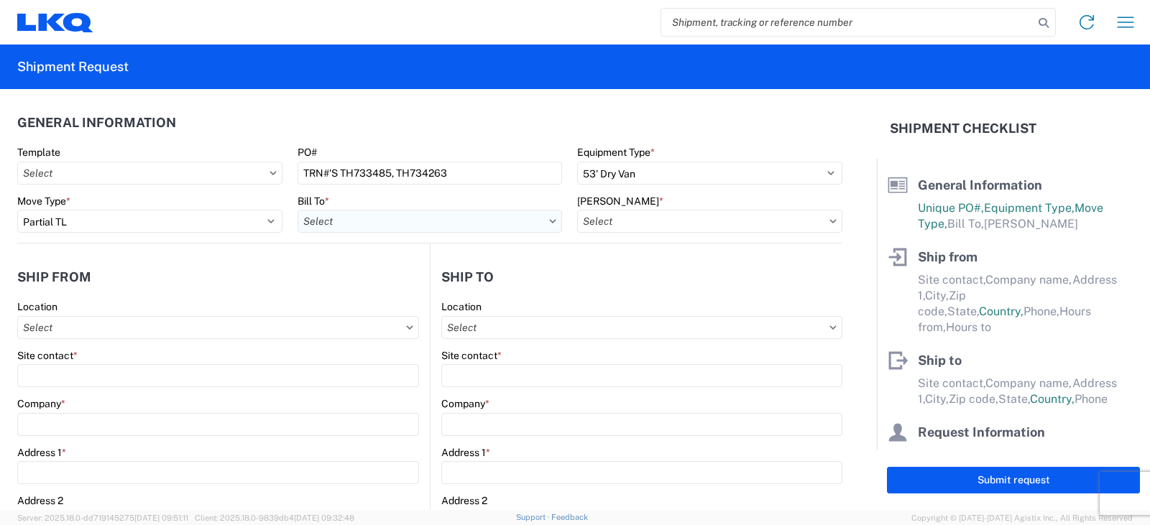
click at [543, 219] on input "Bill To *" at bounding box center [430, 221] width 265 height 23
click at [373, 261] on input at bounding box center [423, 256] width 234 height 23
type input "3130"
click at [352, 282] on div "3130 - Charlotte NC" at bounding box center [424, 285] width 252 height 23
type input "3130 - Charlotte NC"
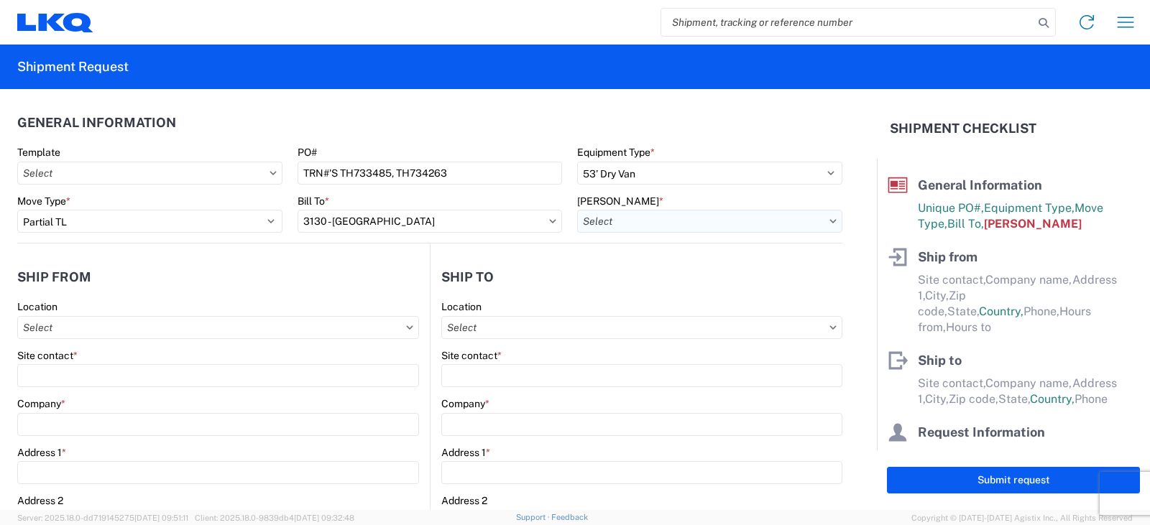
click at [581, 224] on input "[PERSON_NAME] *" at bounding box center [709, 221] width 265 height 23
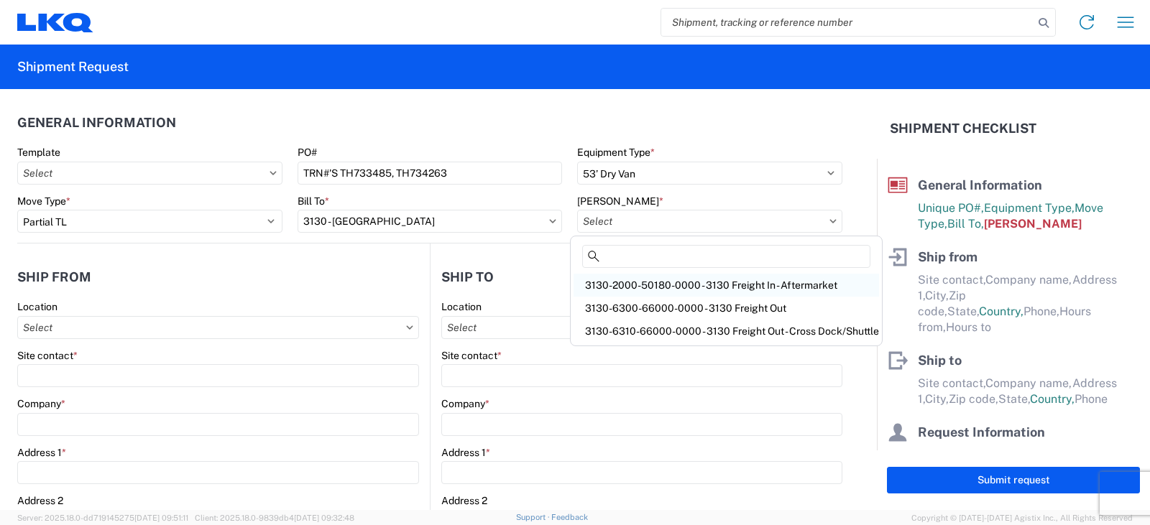
click at [622, 289] on div "3130-2000-50180-0000 - 3130 Freight In - Aftermarket" at bounding box center [726, 285] width 305 height 23
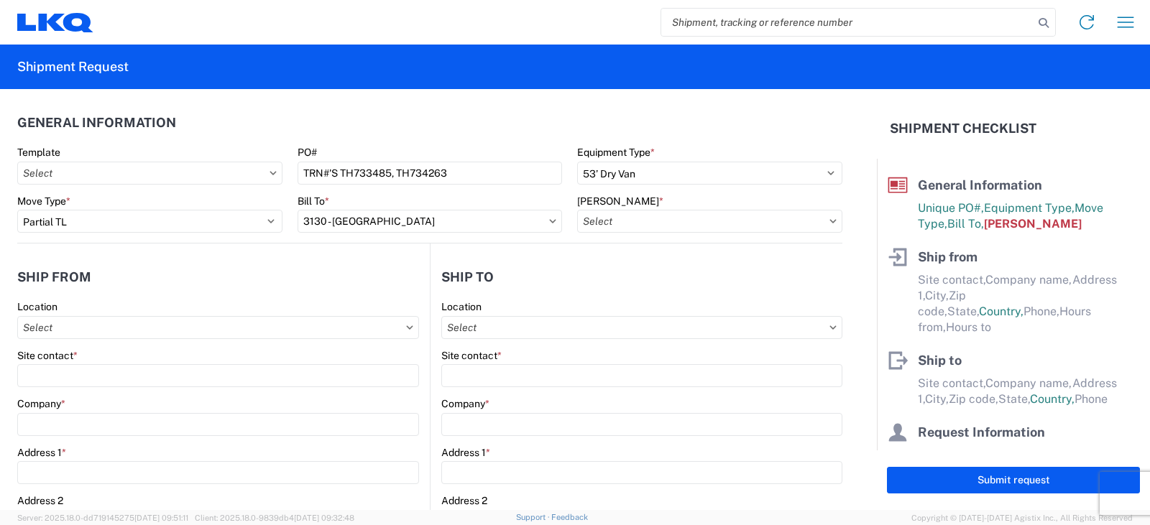
type input "3130-2000-50180-0000 - 3130 Freight In - Aftermarket"
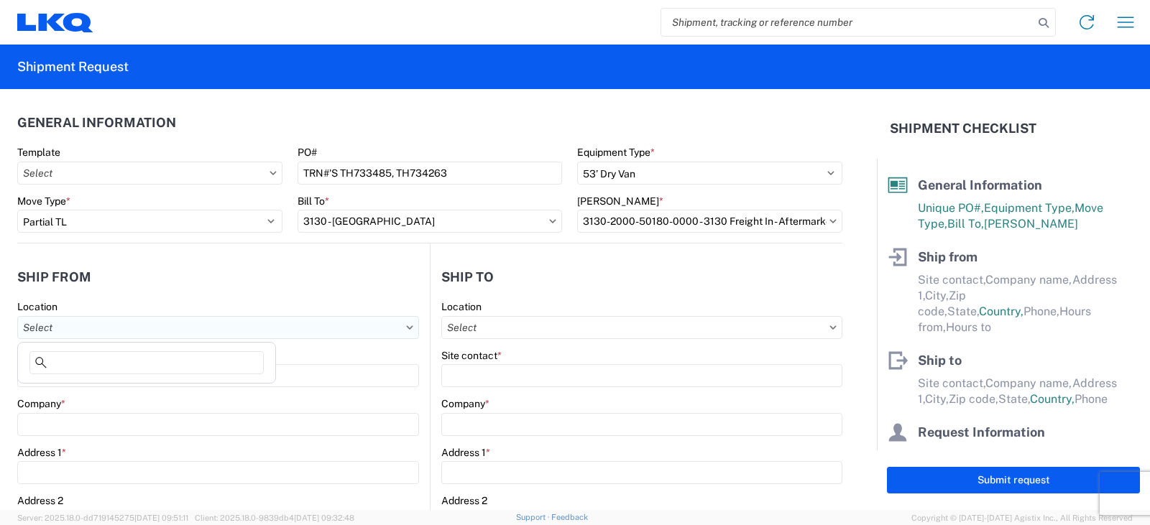
click at [32, 329] on input "Location" at bounding box center [218, 327] width 402 height 23
type input "3238"
drag, startPoint x: 92, startPoint y: 389, endPoint x: 78, endPoint y: 374, distance: 19.8
click at [91, 388] on div "3238 - Huntington IDC" at bounding box center [147, 391] width 252 height 23
type input "3238 - Huntington IDC"
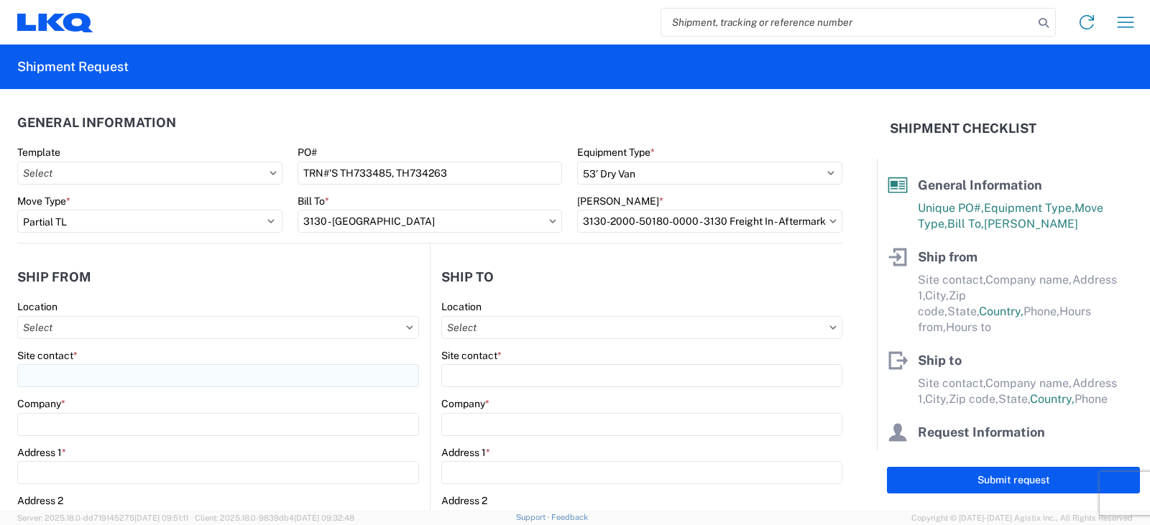
type input "LKQ Corporation"
type input "[STREET_ADDRESS]"
type input "Huntington"
type input "46750"
select select "IN"
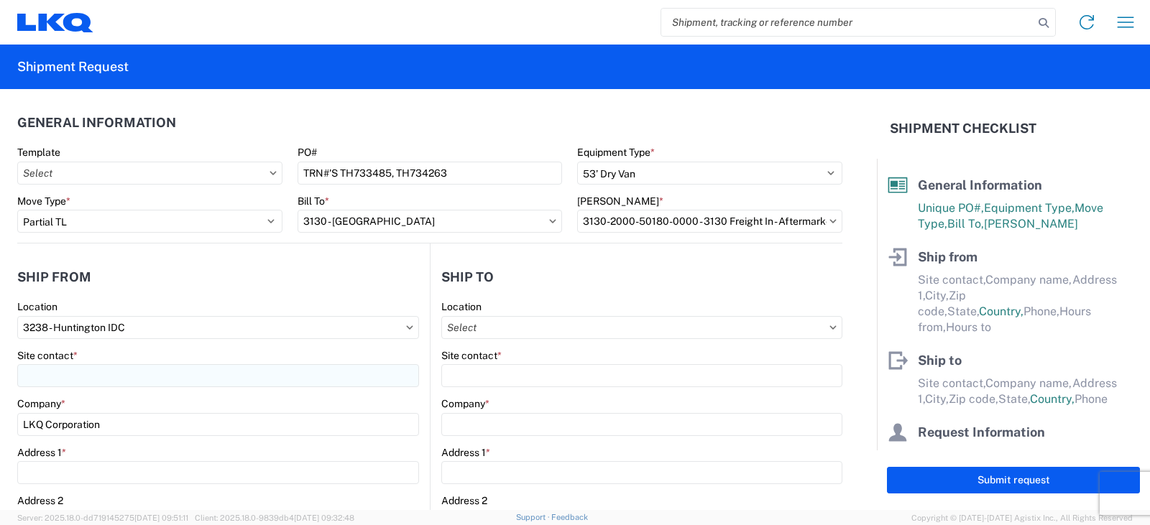
select select "US"
type input "07:00"
type input "17:00"
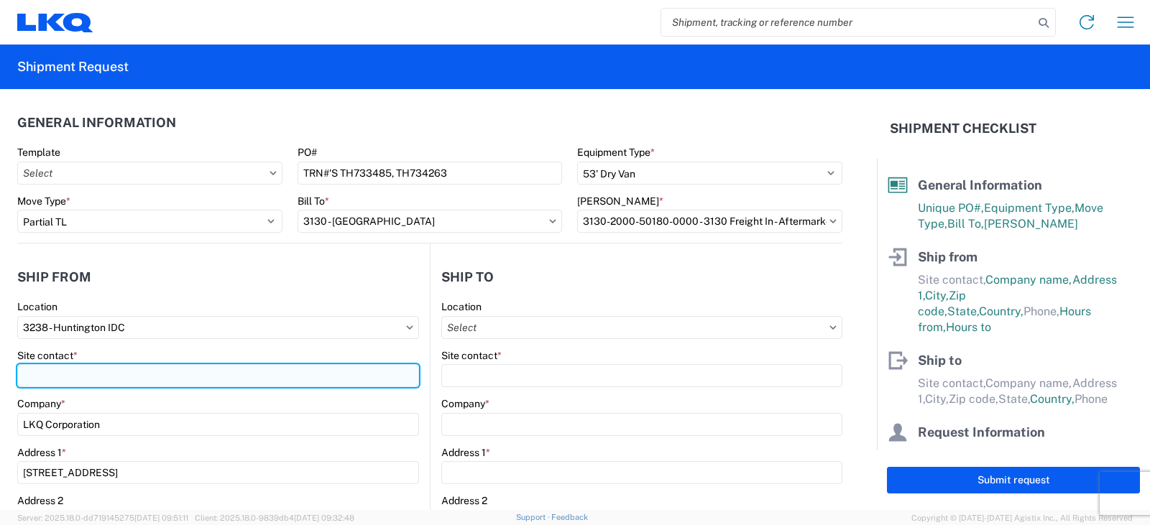
click at [73, 369] on input "Site contact *" at bounding box center [218, 375] width 402 height 23
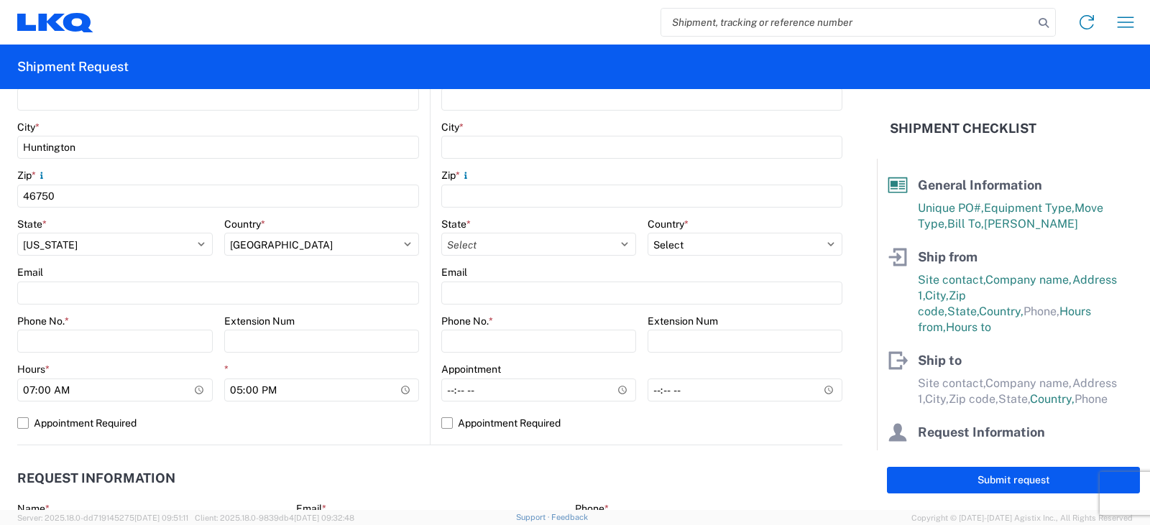
scroll to position [503, 0]
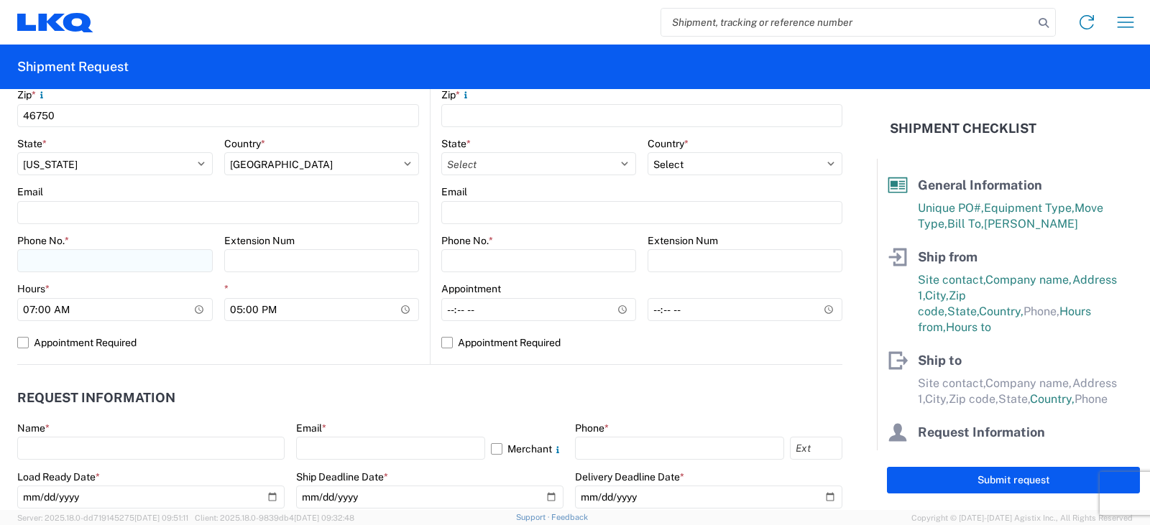
type input "[PERSON_NAME]"
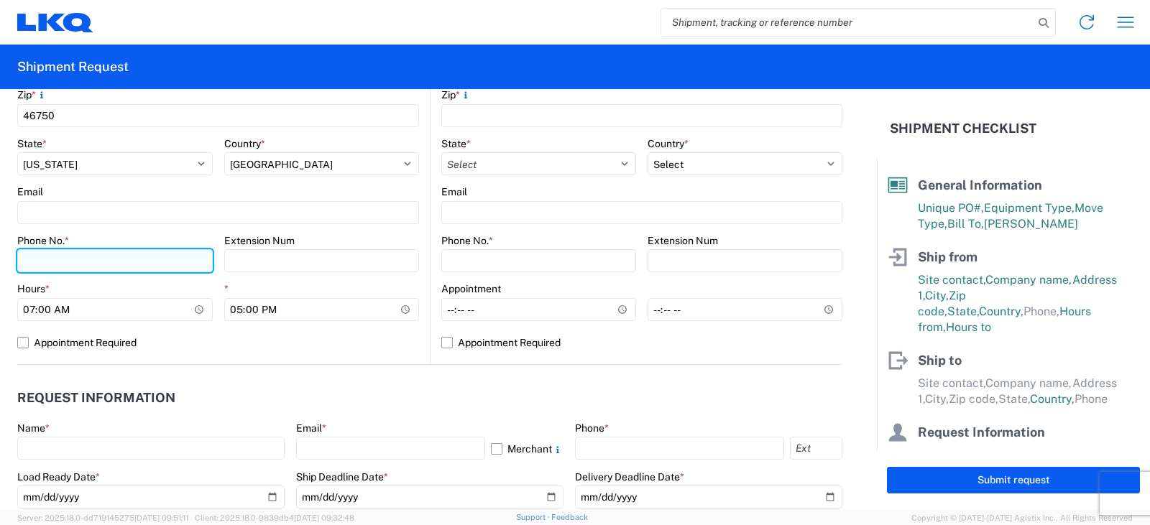
click at [31, 262] on input "Phone No. *" at bounding box center [115, 260] width 196 height 23
type input "[PHONE_NUMBER]"
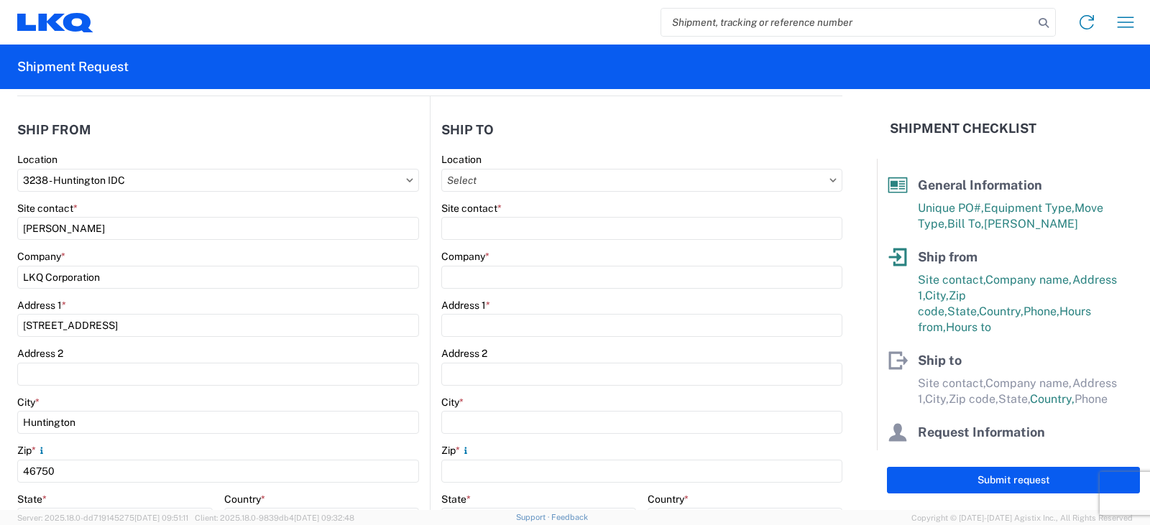
scroll to position [0, 0]
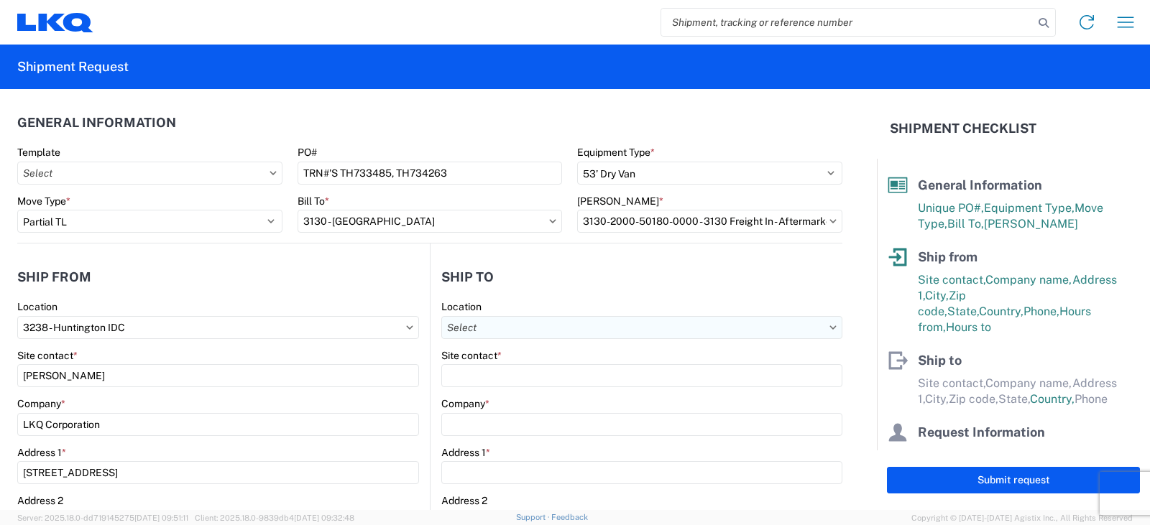
click at [460, 331] on input "Location" at bounding box center [641, 327] width 401 height 23
type input "3130"
click at [496, 395] on div "3130 - Charlotte NC" at bounding box center [566, 391] width 252 height 23
type input "3130 - Charlotte NC"
type input "LKQ Corporation"
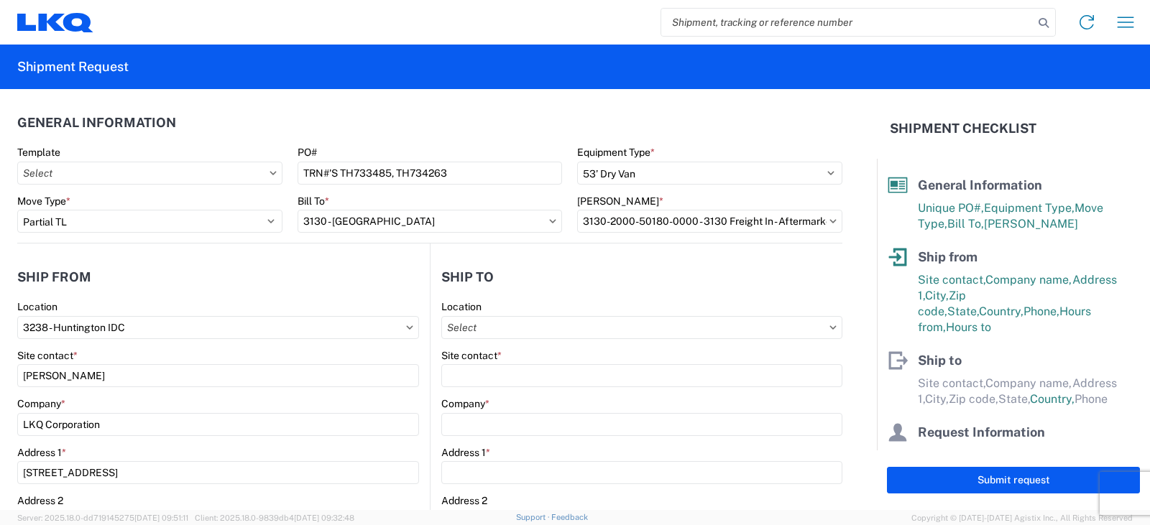
type input "1706 Queen City Drive"
type input "Charlotte"
type input "28208"
select select "US"
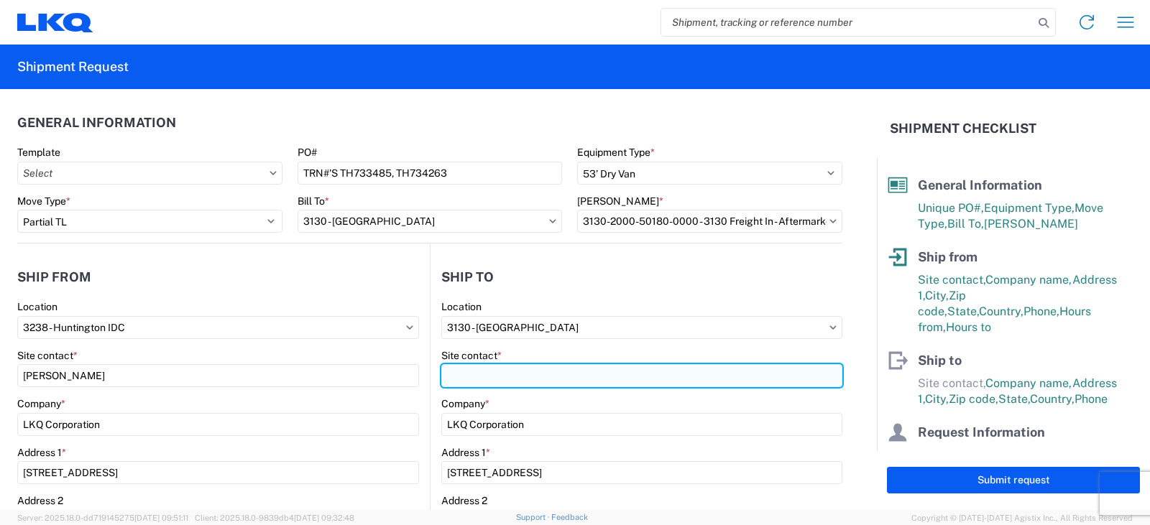
click at [452, 379] on input "Site contact *" at bounding box center [641, 375] width 401 height 23
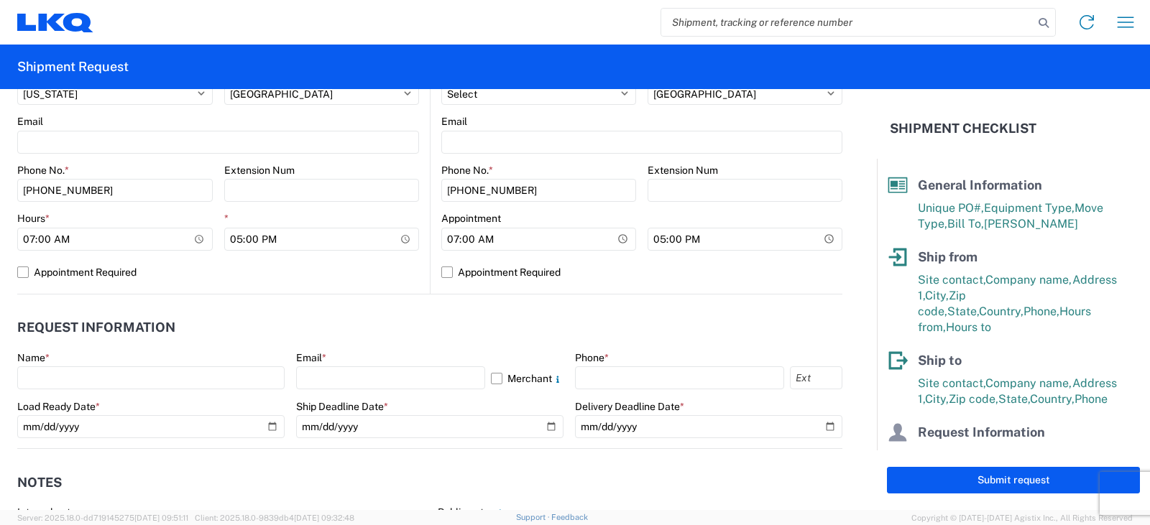
scroll to position [575, 0]
type input "SHIPPING/RECEIVING"
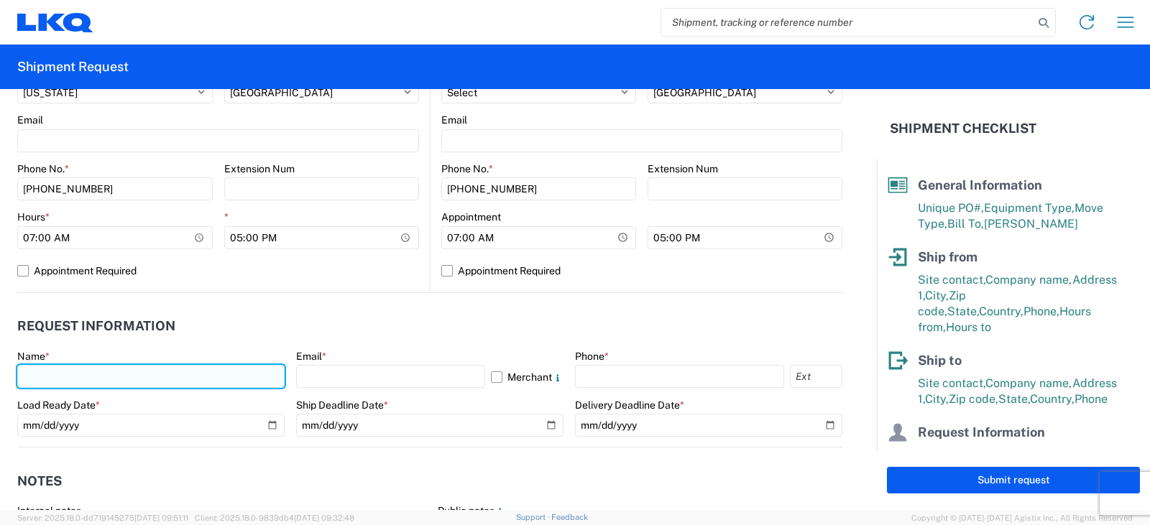
click at [57, 377] on input "text" at bounding box center [150, 376] width 267 height 23
type input "[PERSON_NAME]"
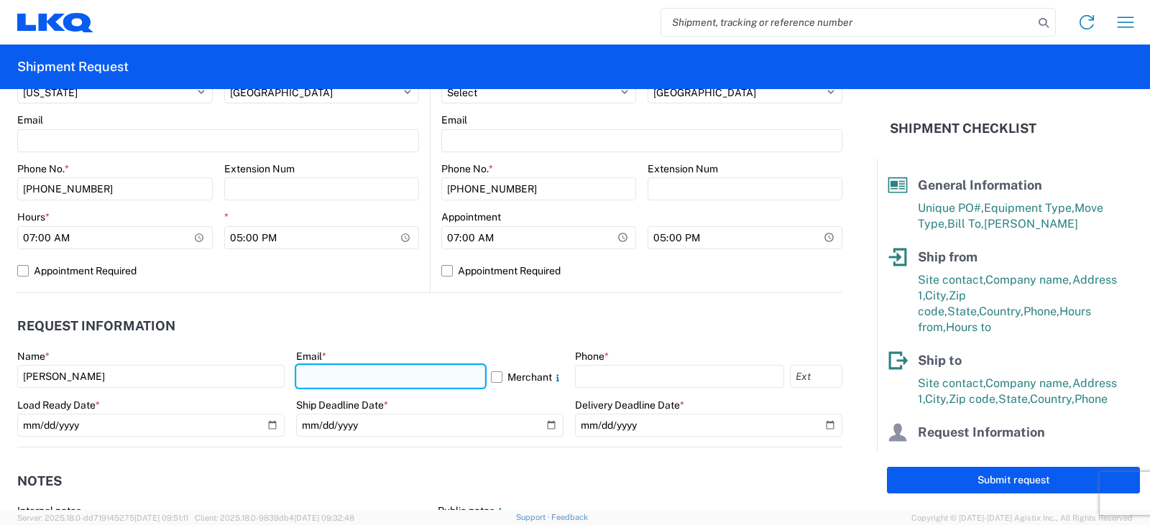
click at [296, 379] on input "text" at bounding box center [390, 376] width 189 height 23
type input "[EMAIL_ADDRESS][DOMAIN_NAME]"
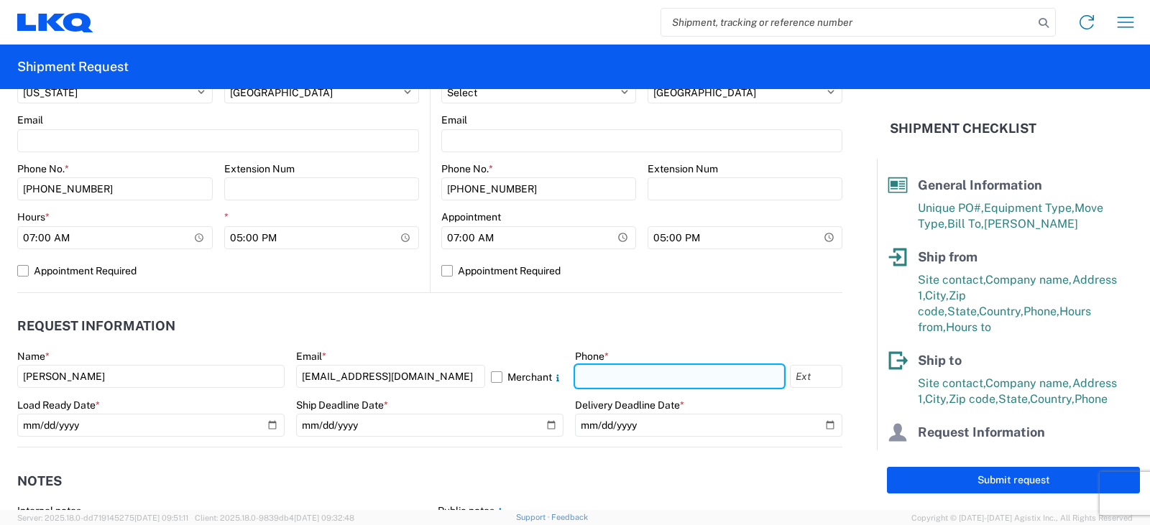
click at [594, 374] on input "text" at bounding box center [679, 376] width 209 height 23
type input "[PHONE_NUMBER]"
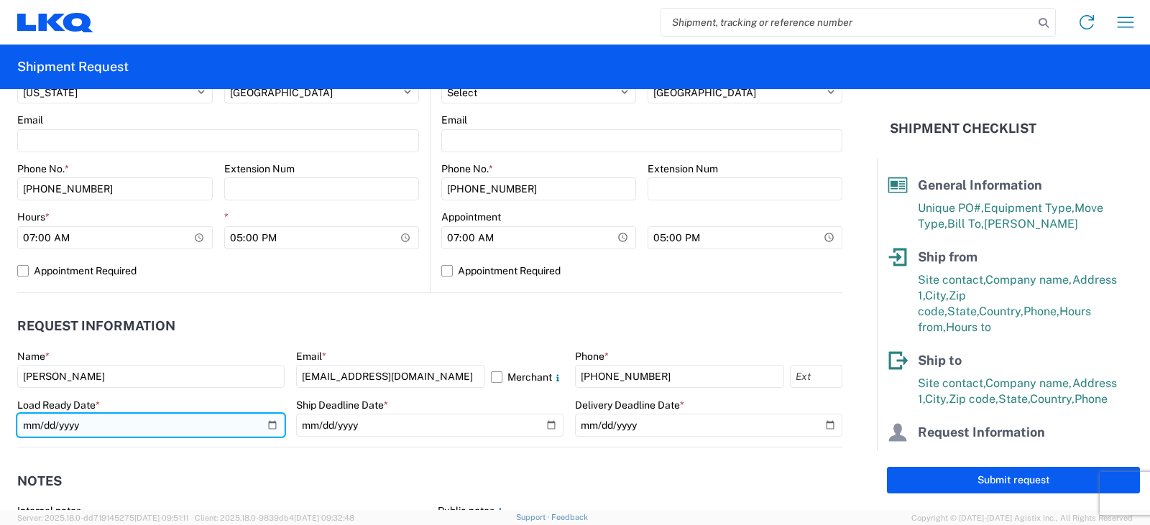
click at [269, 425] on input "date" at bounding box center [150, 425] width 267 height 23
type input "[DATE]"
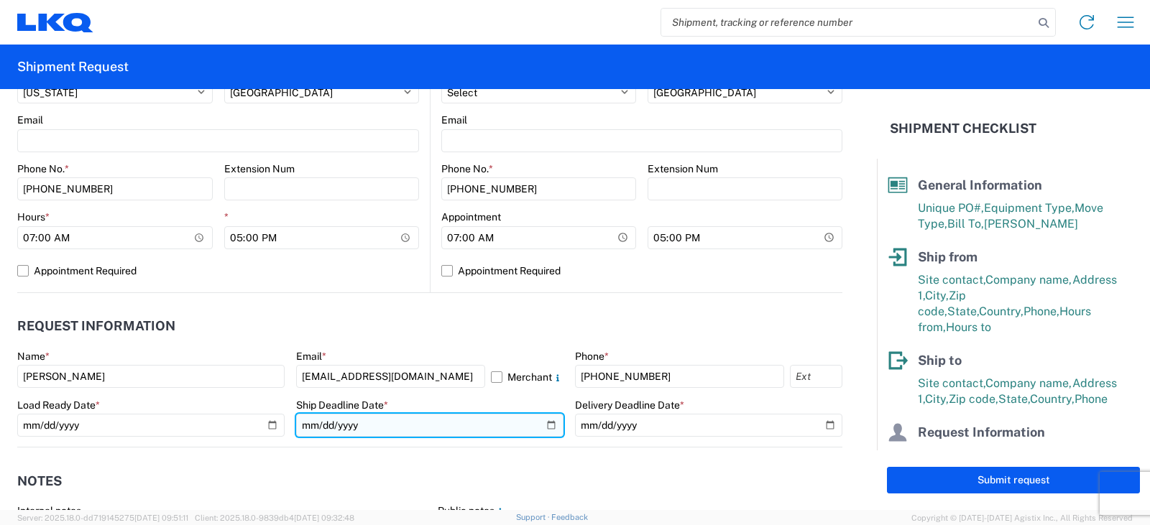
click at [543, 427] on input "date" at bounding box center [429, 425] width 267 height 23
click at [540, 426] on input "[DATE]" at bounding box center [429, 425] width 267 height 23
type input "2025-09-15"
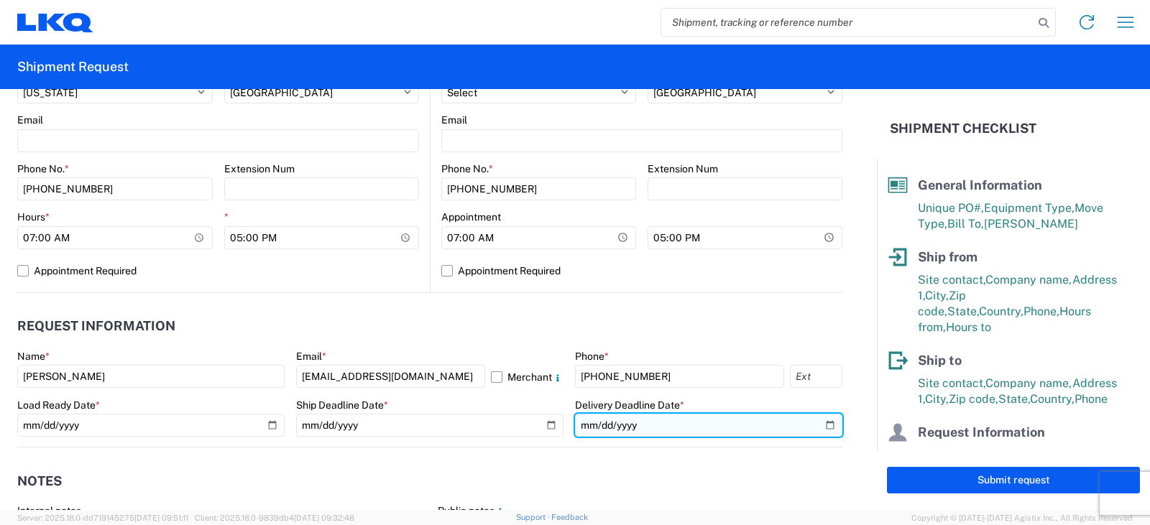
click at [817, 424] on input "date" at bounding box center [708, 425] width 267 height 23
type input "[DATE]"
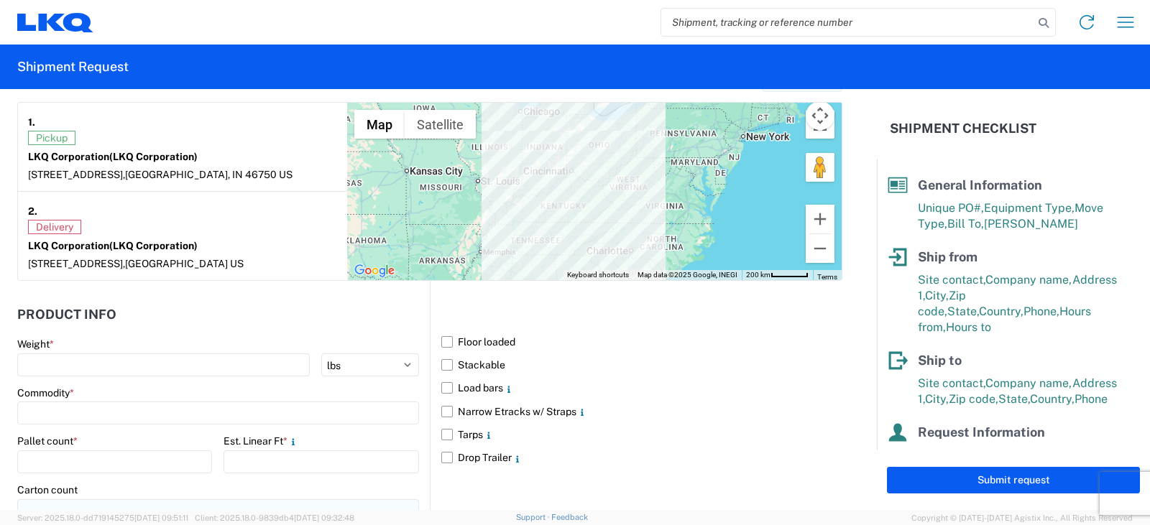
scroll to position [1294, 0]
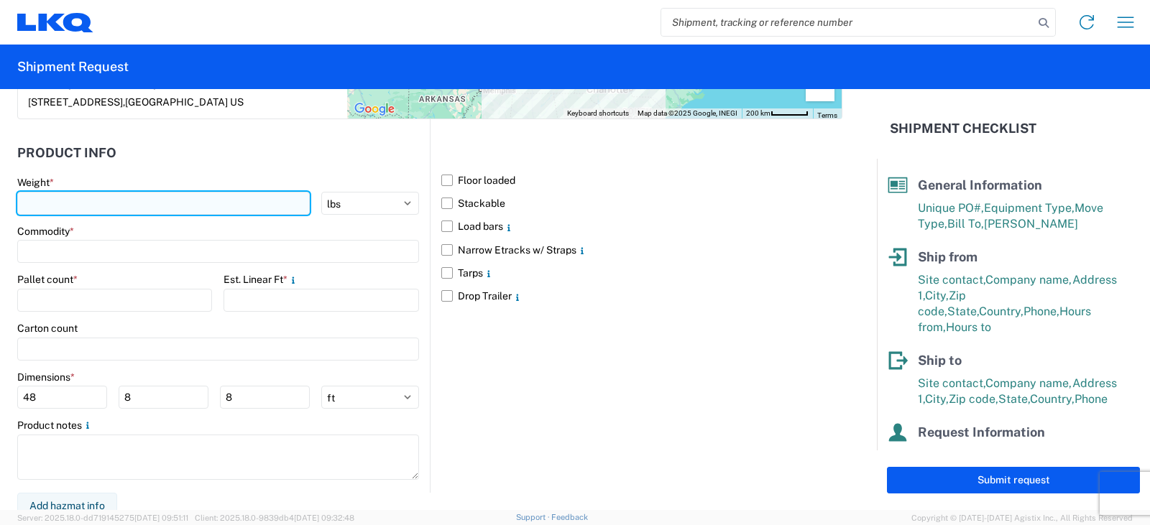
click at [39, 193] on input "number" at bounding box center [163, 203] width 293 height 23
type input "6360"
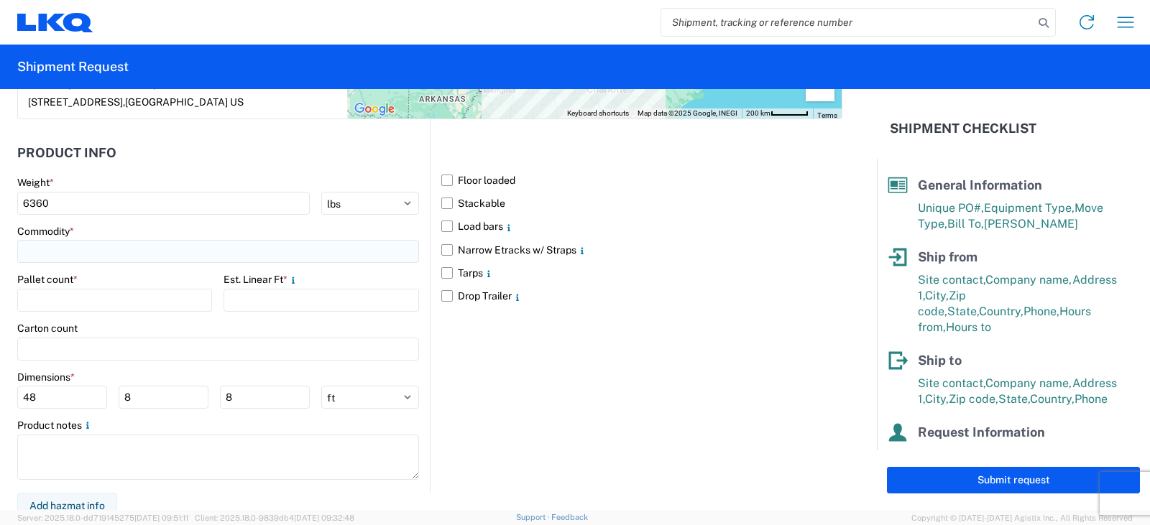
click at [65, 253] on input at bounding box center [218, 251] width 402 height 23
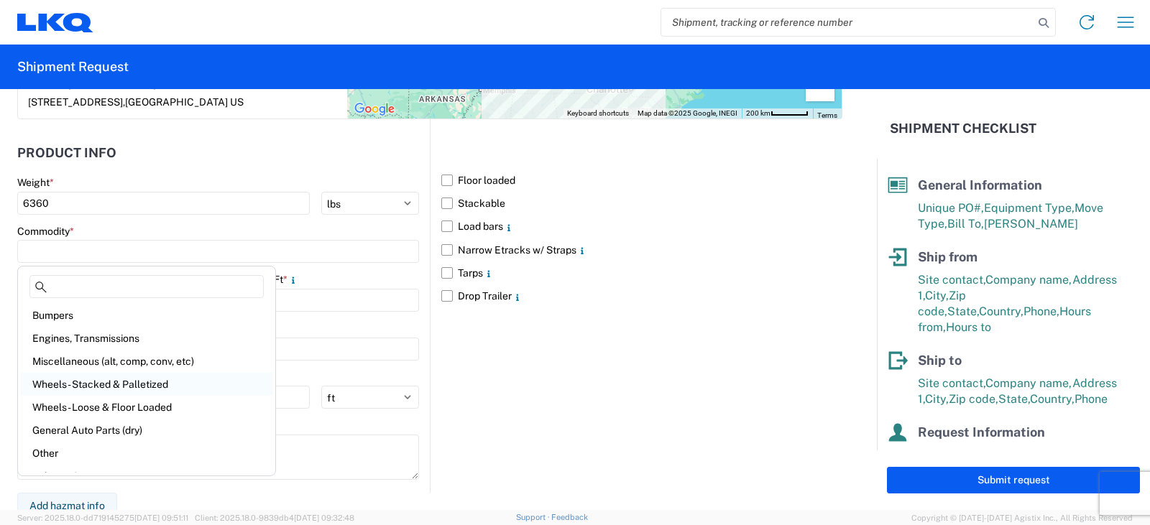
click at [66, 385] on div "Wheels - Stacked & Palletized" at bounding box center [147, 384] width 252 height 23
type input "Wheels - Stacked & Palletized"
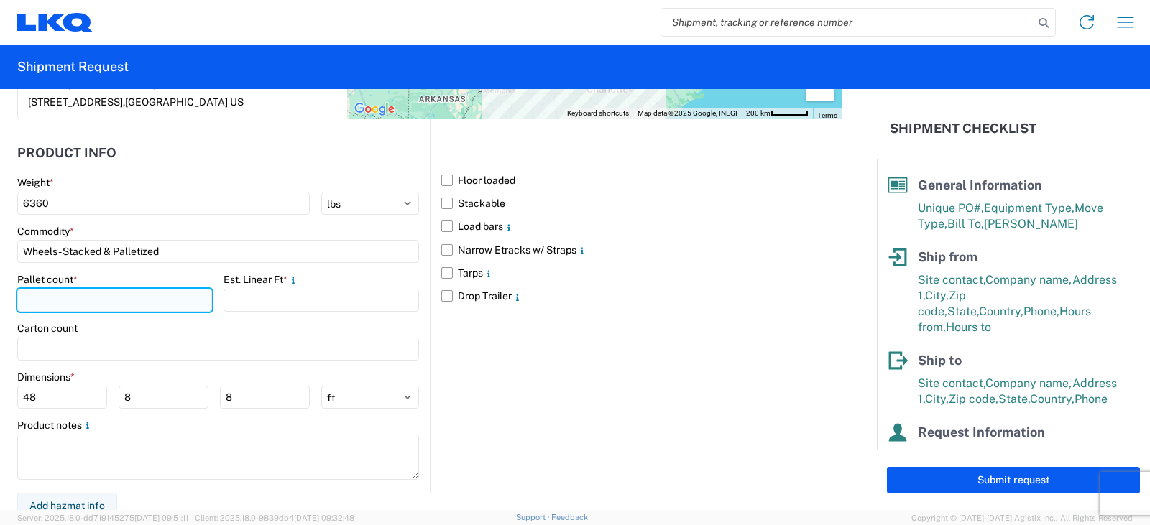
click at [28, 298] on input "number" at bounding box center [114, 300] width 195 height 23
type input "8"
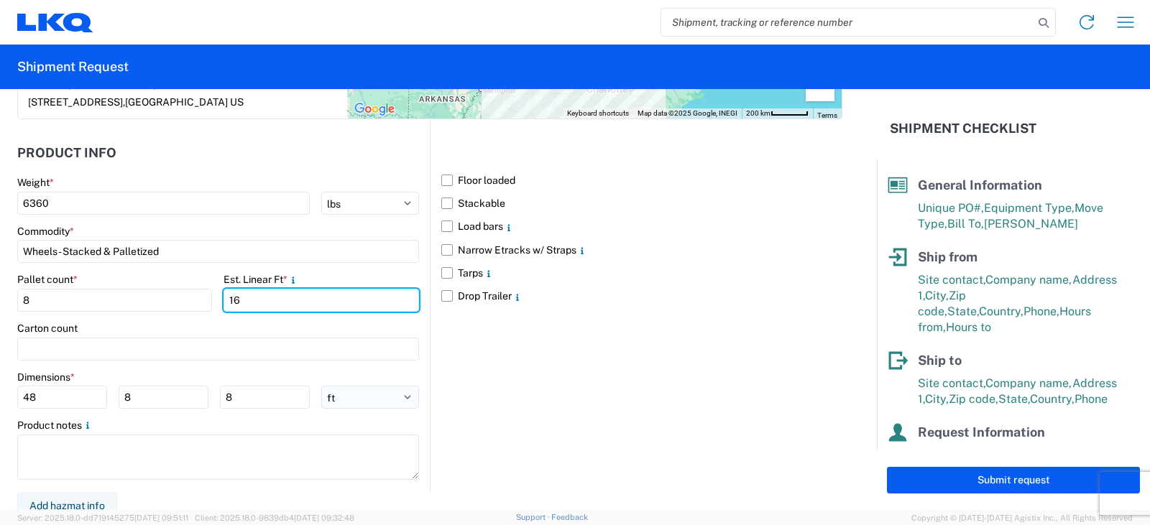
type input "16"
click at [400, 398] on select "ft in cm" at bounding box center [370, 397] width 98 height 23
select select "IN"
click at [321, 386] on select "ft in cm" at bounding box center [370, 397] width 98 height 23
type input "576"
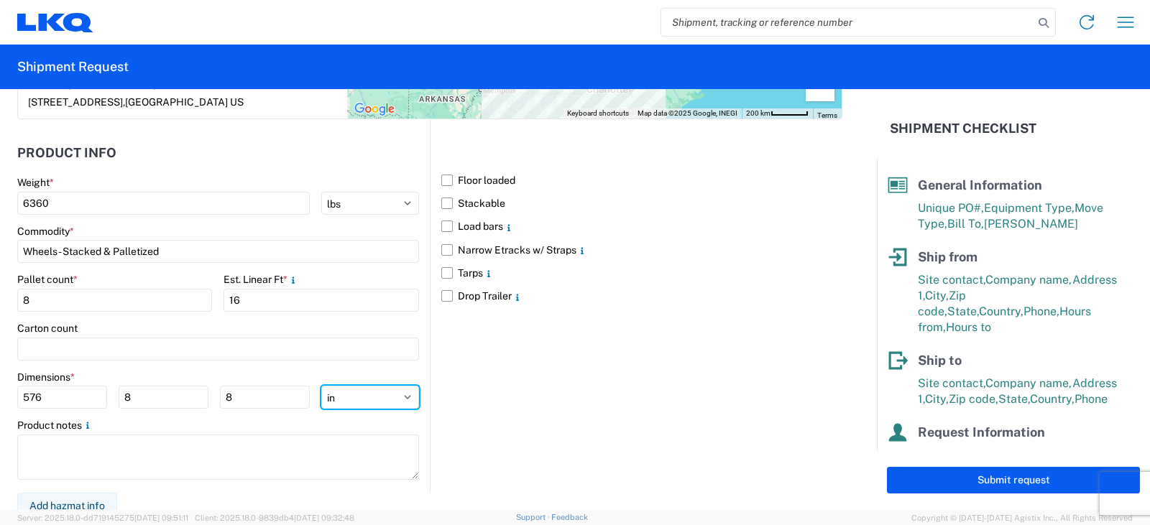
type input "96"
drag, startPoint x: 44, startPoint y: 402, endPoint x: 0, endPoint y: 408, distance: 44.3
click at [0, 408] on form "General Information Template PO# TRN#'S TH733485, TH734263 Equipment Type * Sel…" at bounding box center [438, 299] width 877 height 421
type input "48"
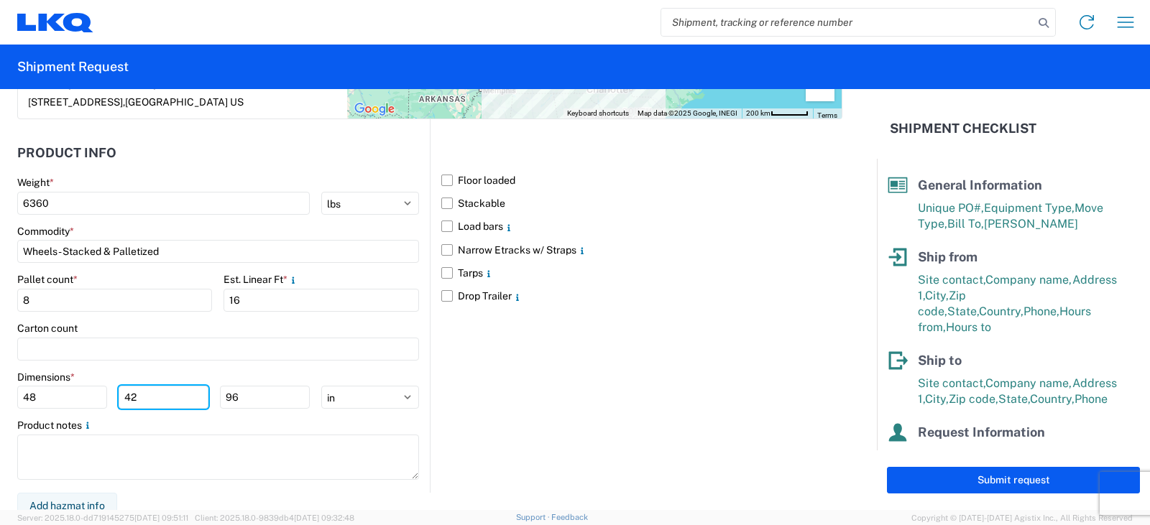
type input "42"
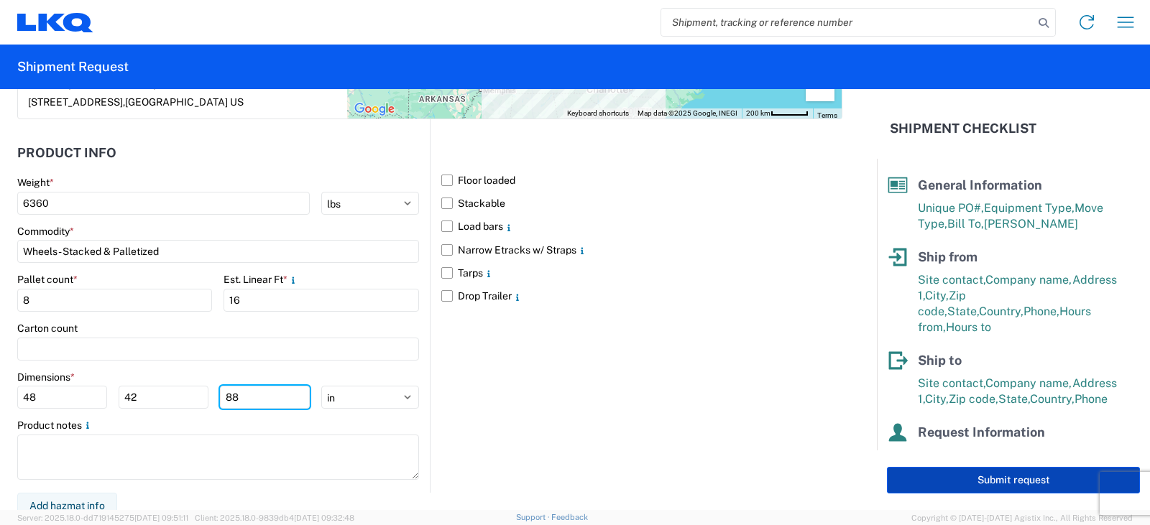
type input "88"
click at [1010, 484] on button "Submit request" at bounding box center [1013, 480] width 253 height 27
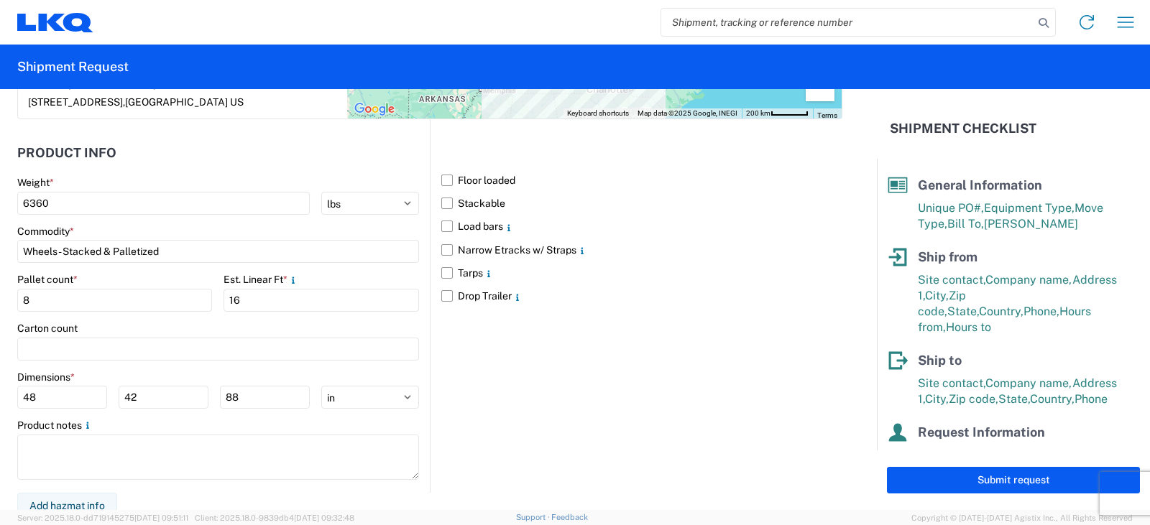
select select "IN"
select select "US"
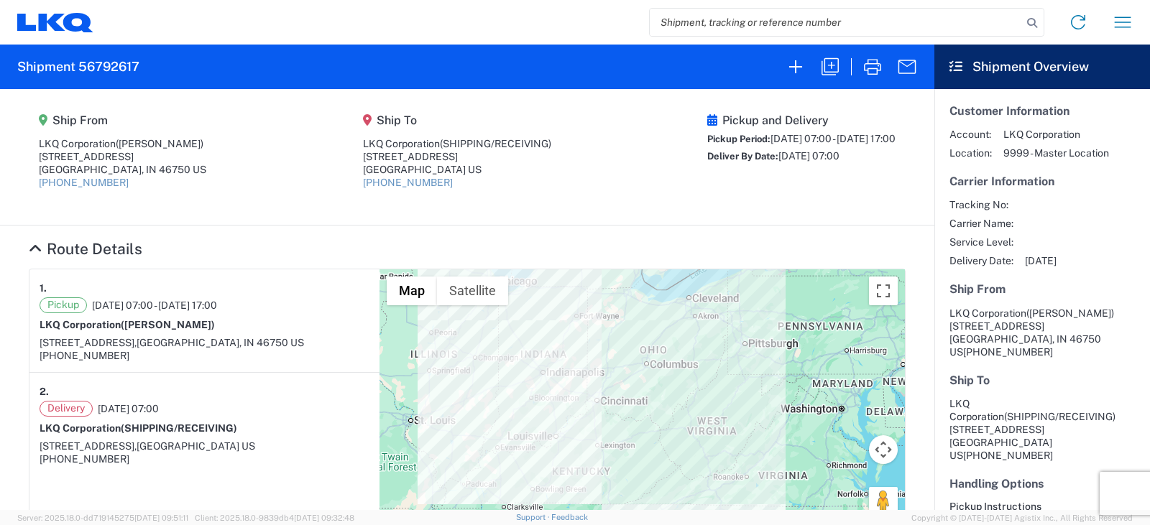
click at [163, 216] on section "Ship From LKQ Corporation (DEE SNEAD) 1870 Riverfork Drive W Huntington, IN 467…" at bounding box center [467, 157] width 934 height 137
